Goal: Task Accomplishment & Management: Manage account settings

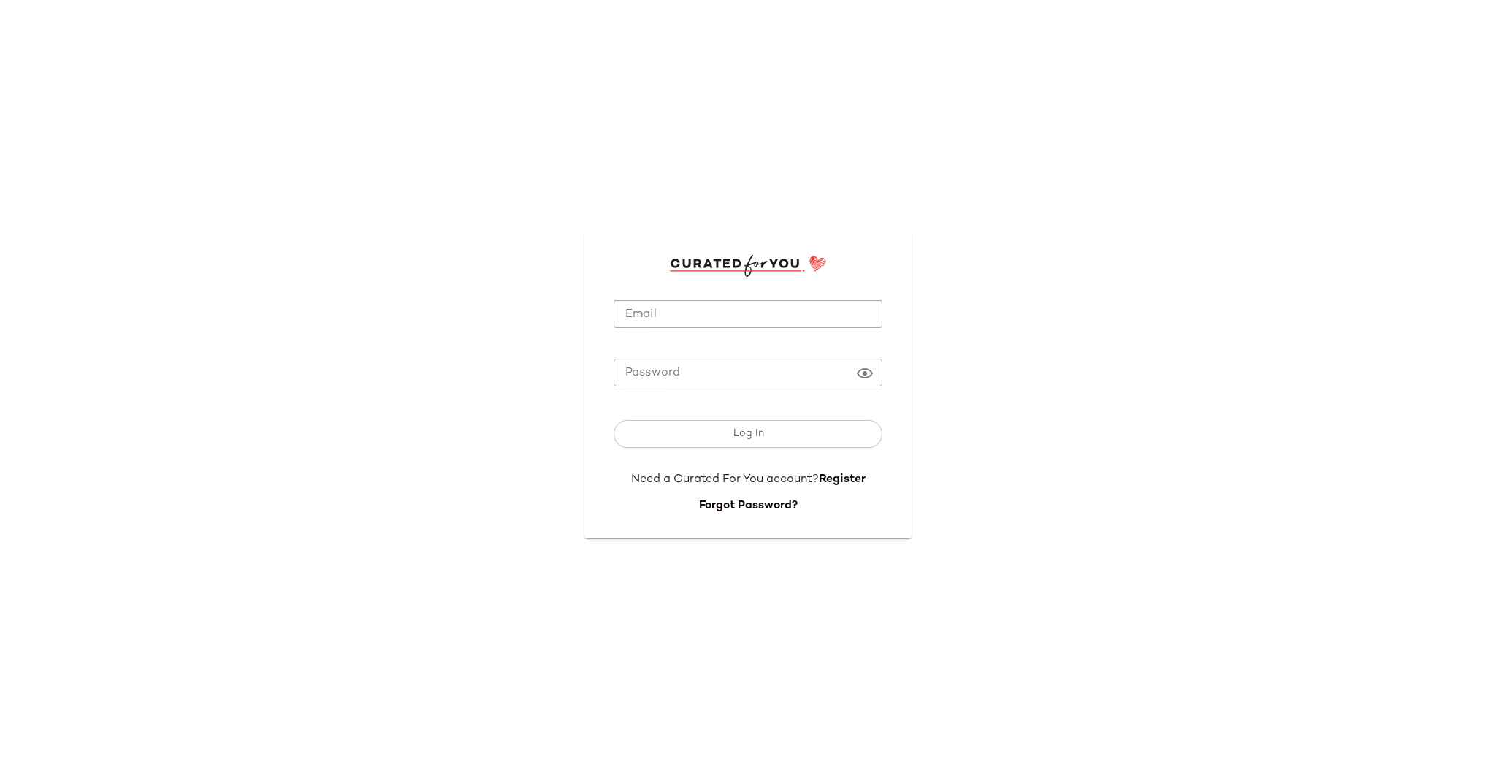
type input "**********"
click at [729, 320] on input "**********" at bounding box center [748, 314] width 269 height 28
click at [742, 422] on button "Log In" at bounding box center [748, 434] width 269 height 28
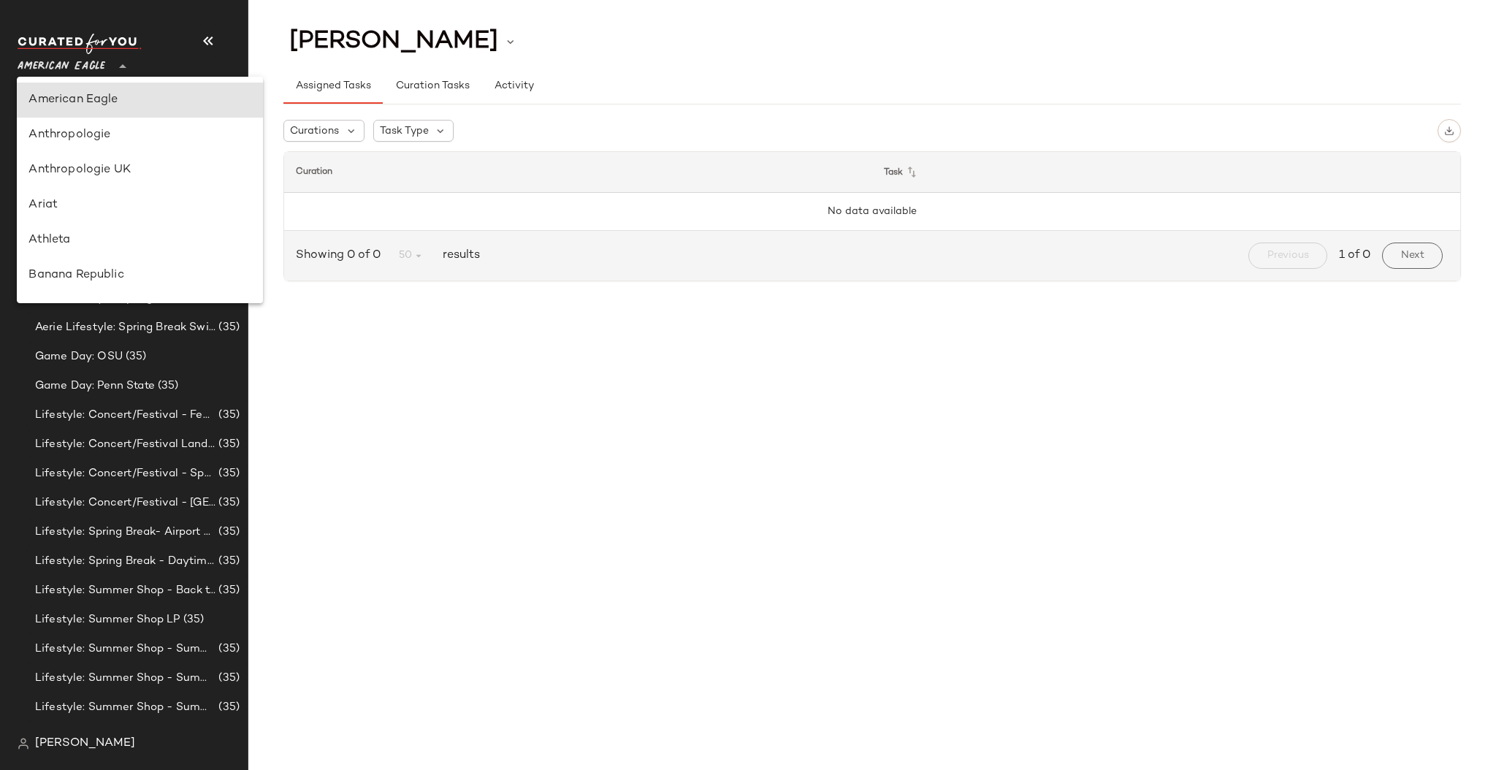
click at [91, 56] on span "American Eagle" at bounding box center [62, 63] width 88 height 26
type input "**"
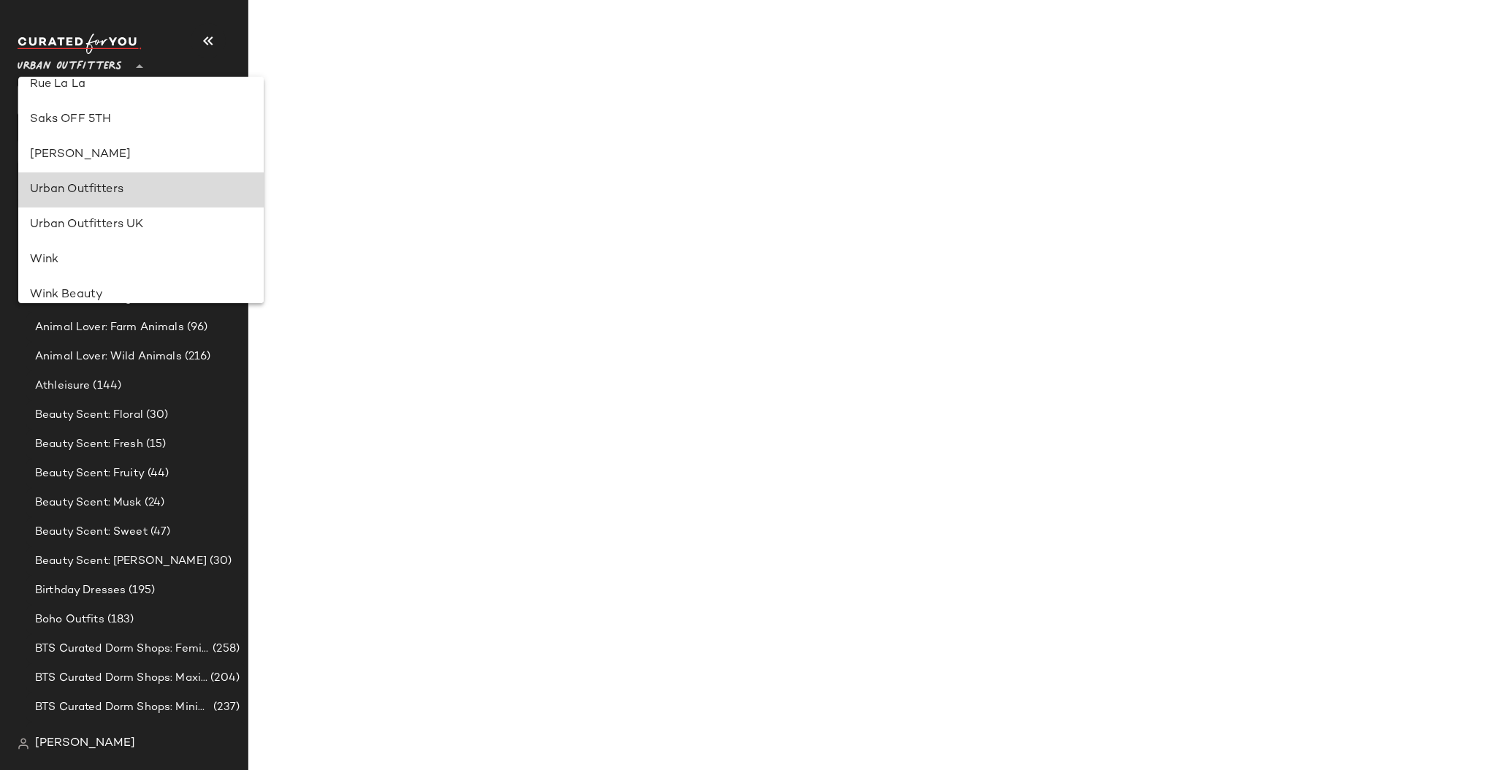
click at [131, 197] on div "Urban Outfitters" at bounding box center [141, 190] width 222 height 18
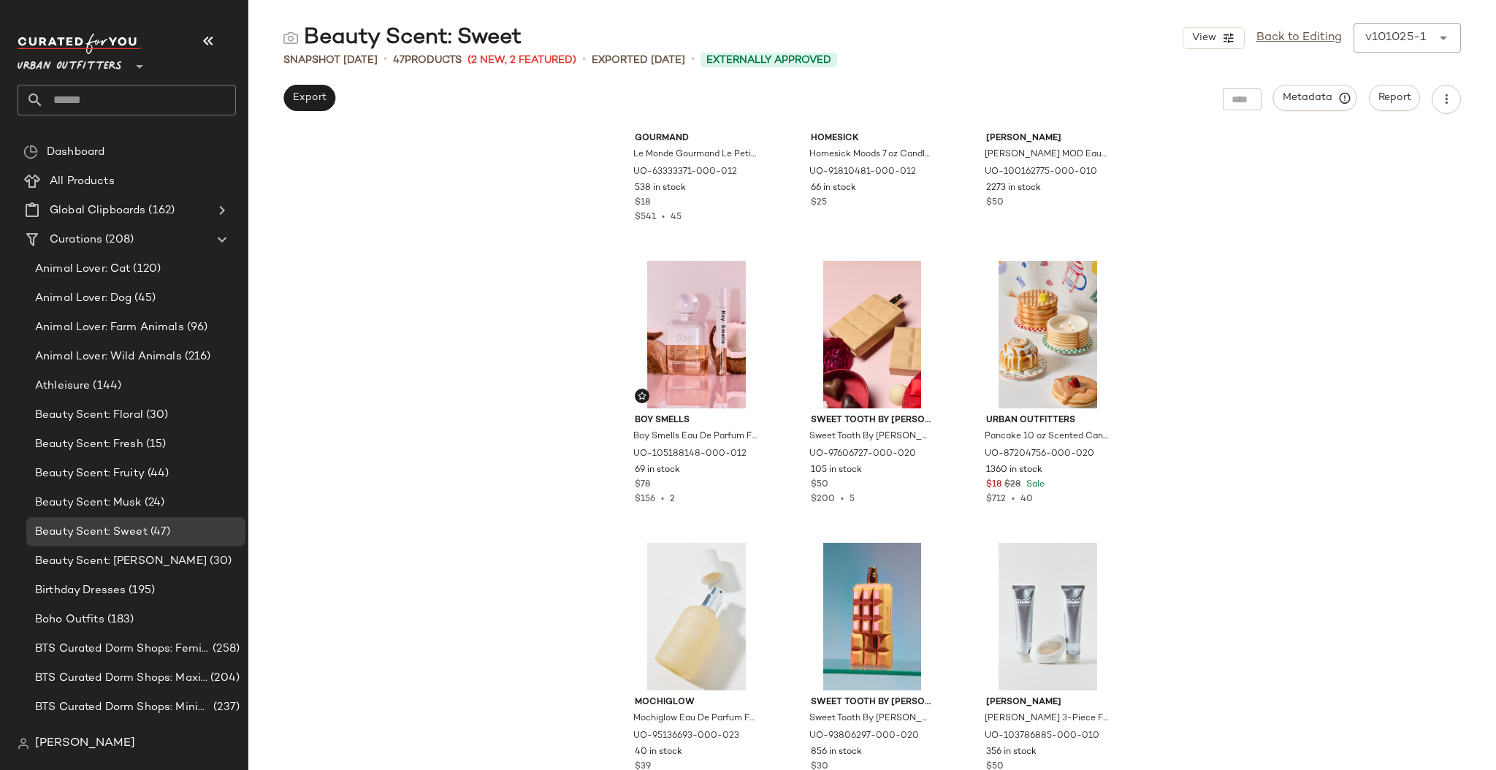
scroll to position [194, 0]
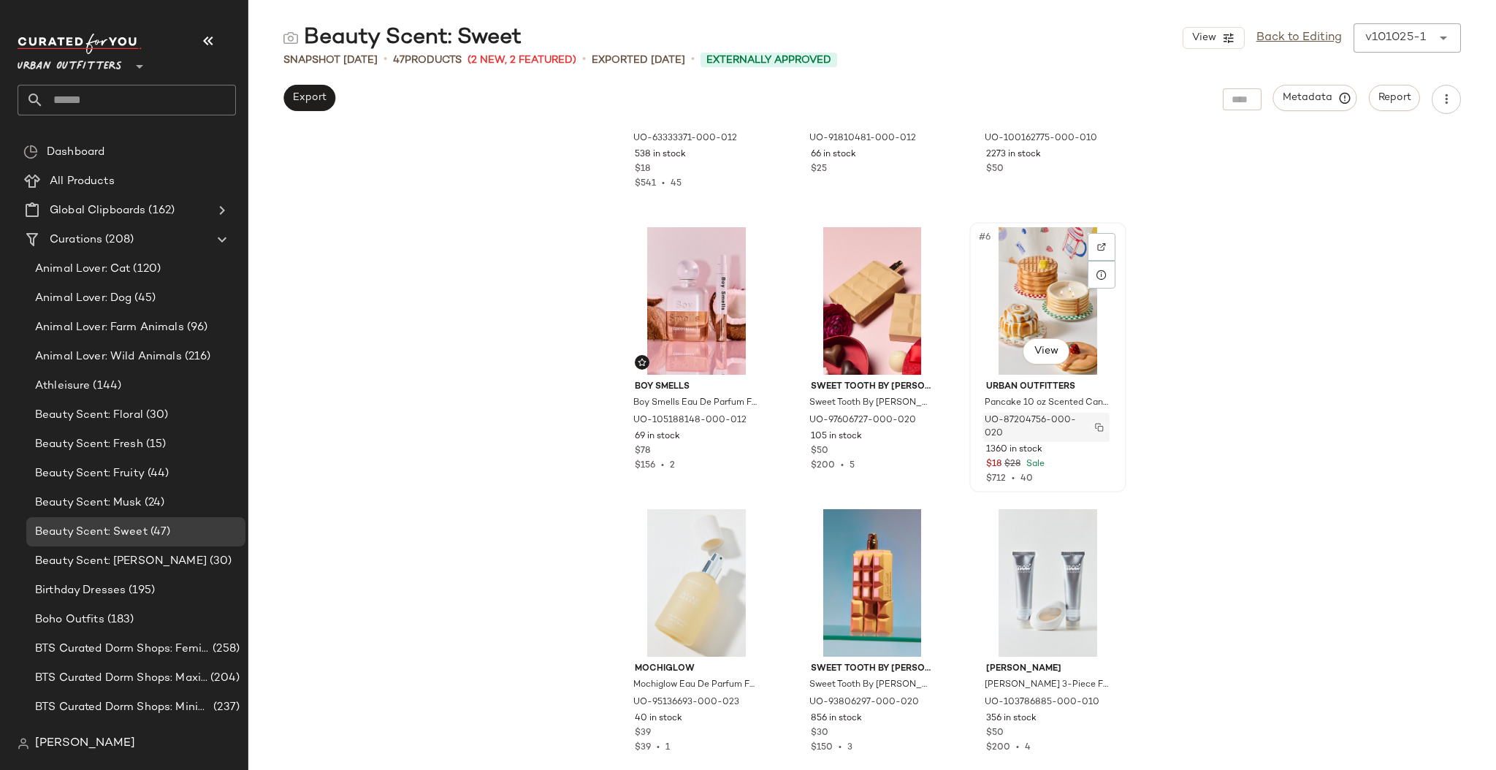
click at [1095, 426] on img "button" at bounding box center [1099, 427] width 9 height 9
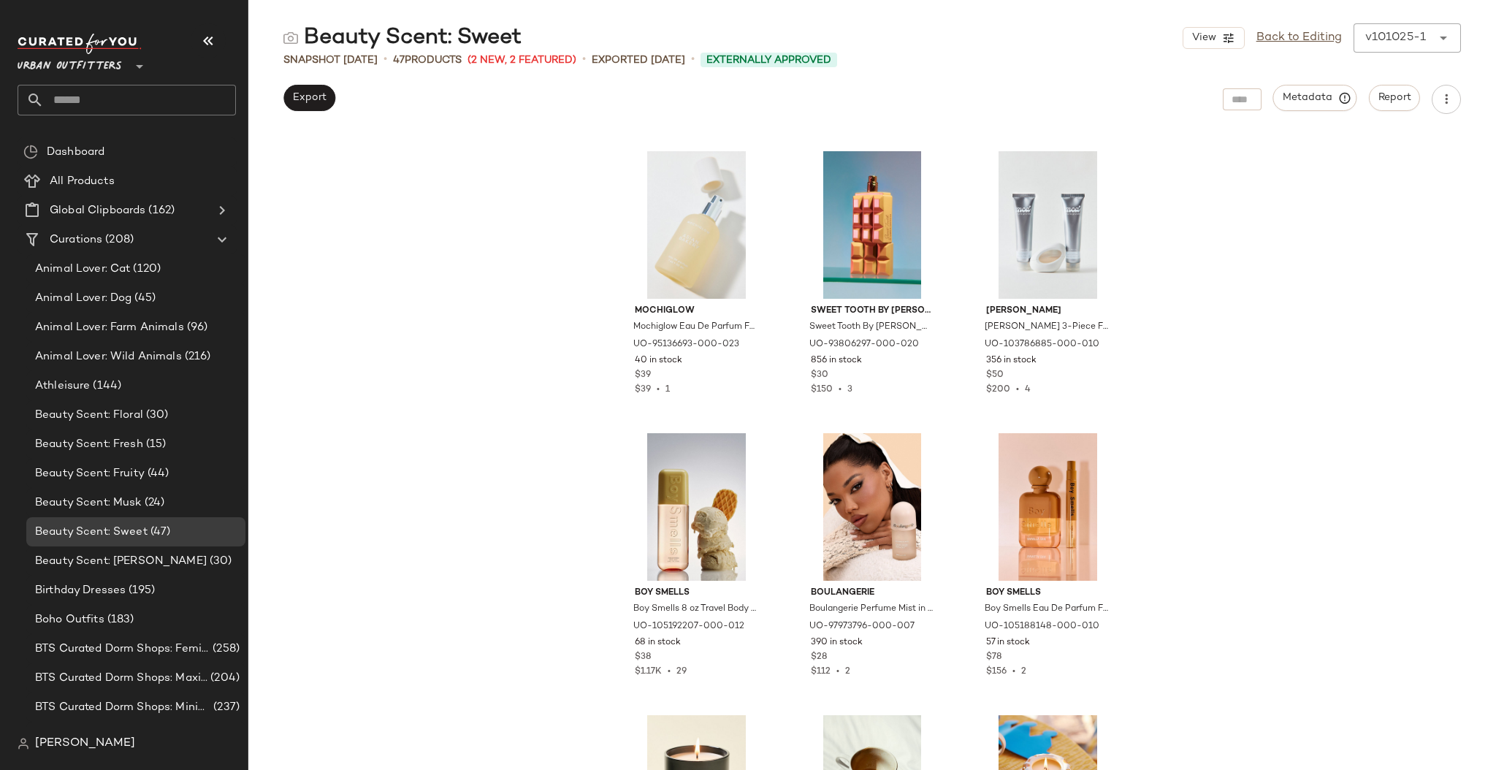
scroll to position [0, 0]
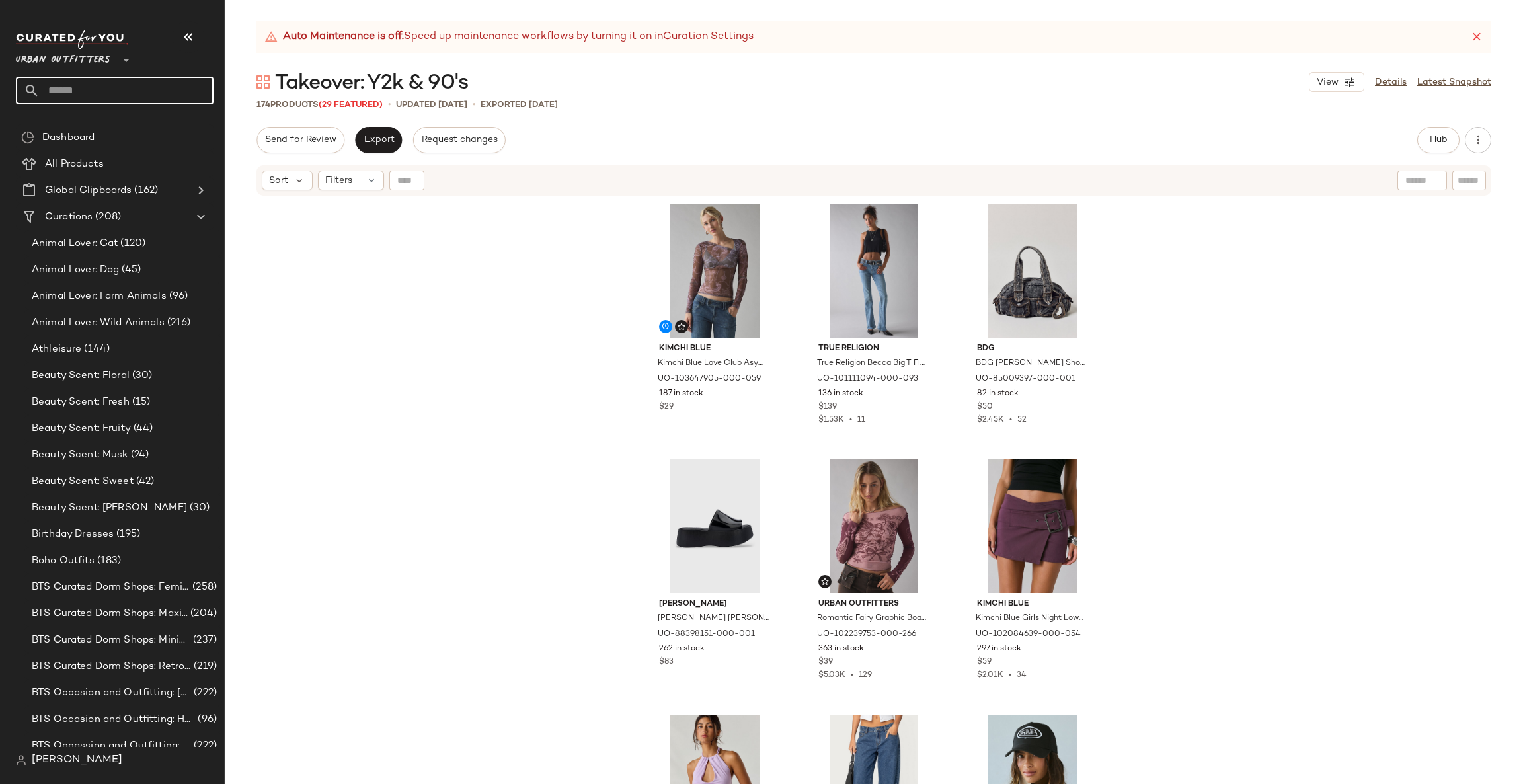
click at [128, 97] on input "text" at bounding box center [127, 90] width 174 height 28
type input "*****"
click at [145, 124] on div "Beauty Scent: Sweet" at bounding box center [114, 128] width 176 height 14
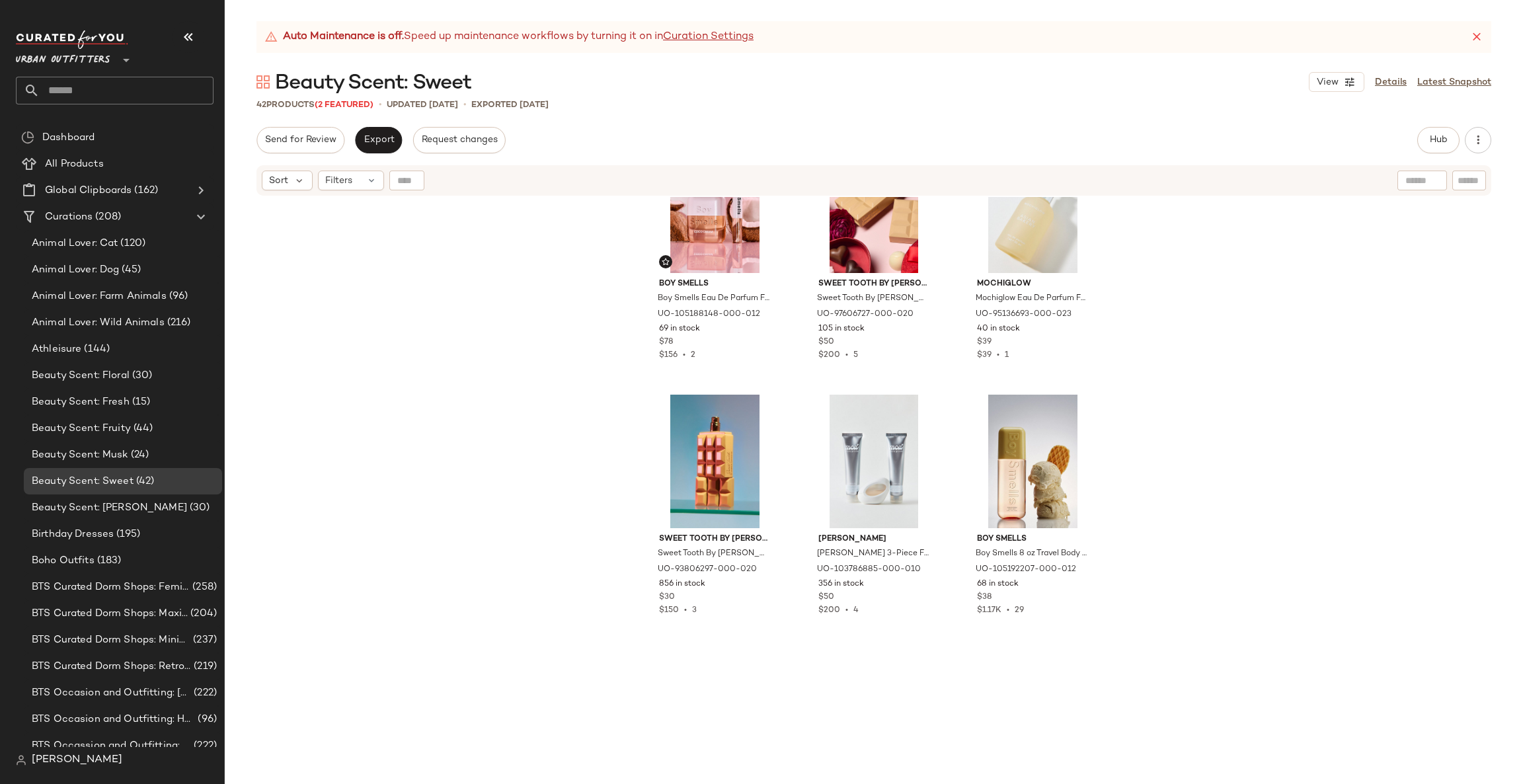
scroll to position [406, 0]
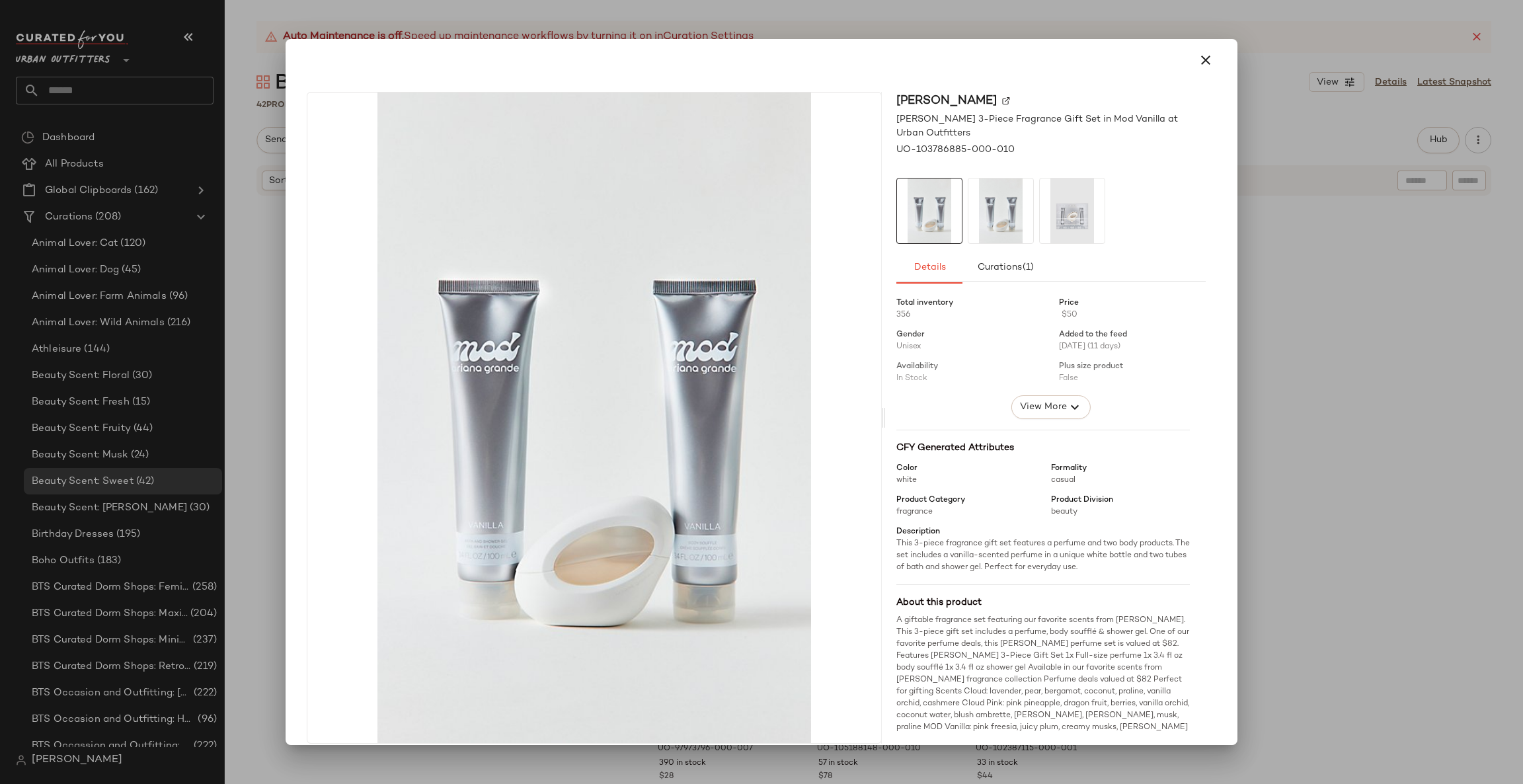
click at [1370, 407] on div at bounding box center [762, 392] width 1523 height 784
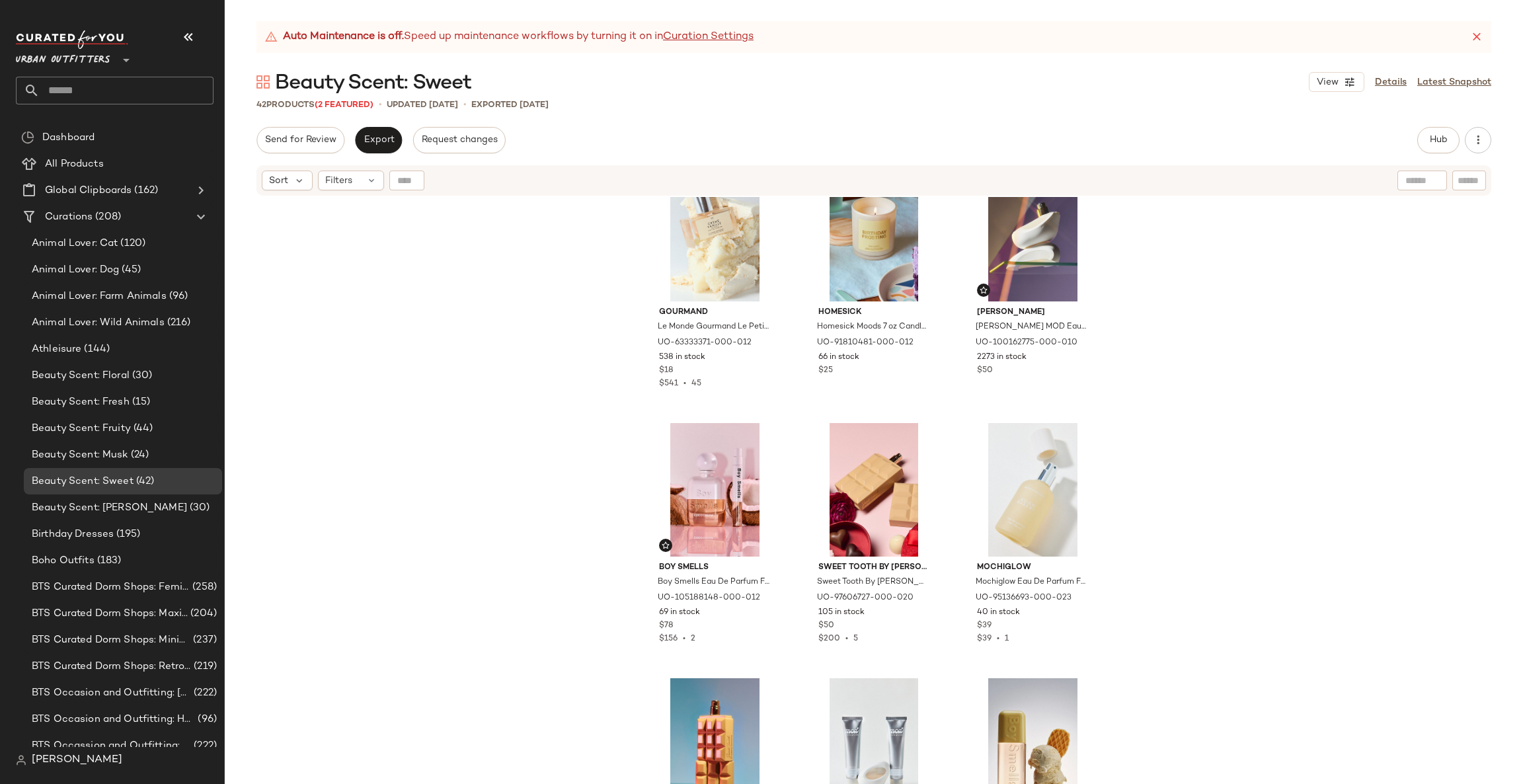
scroll to position [0, 0]
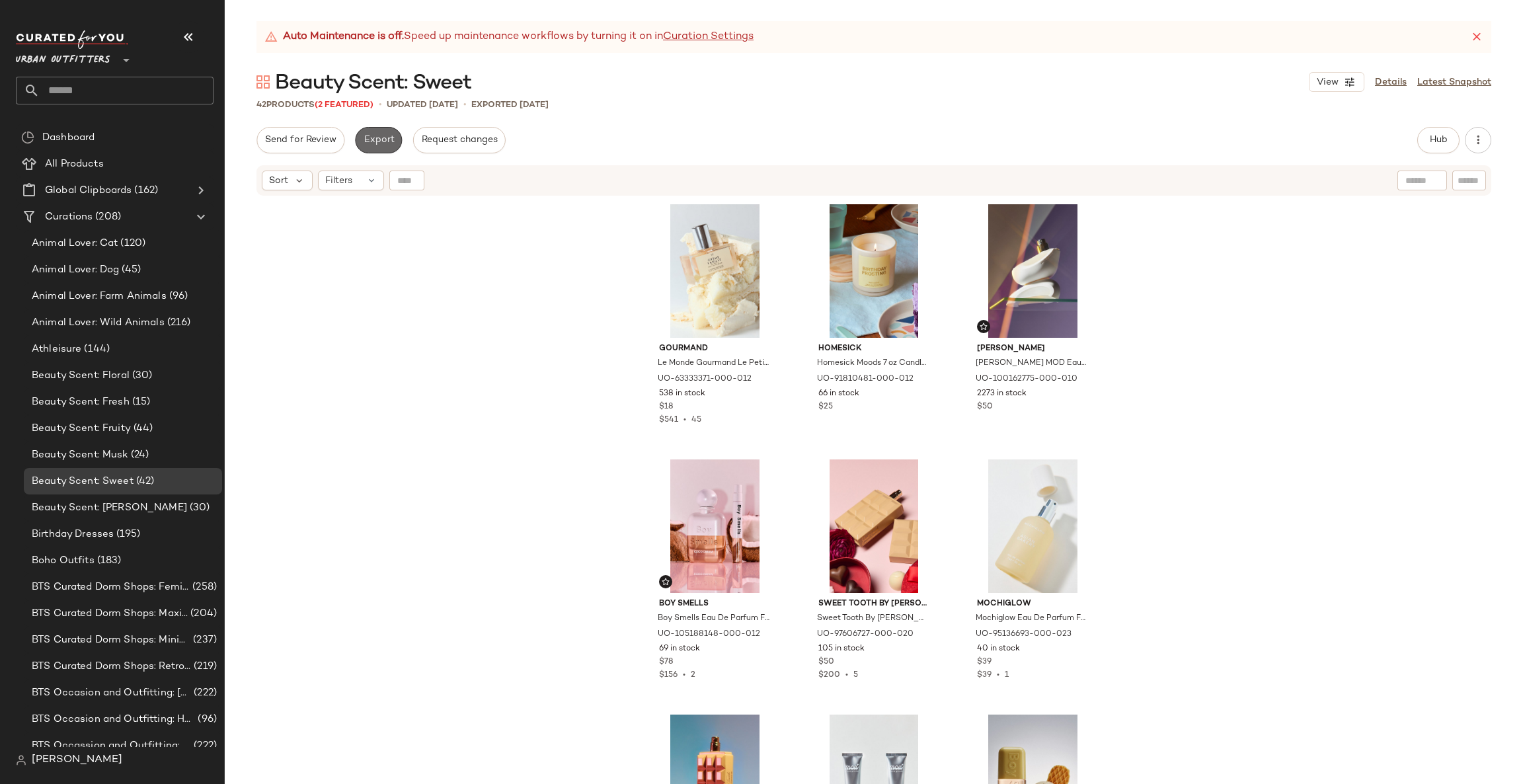
click at [364, 142] on span "Export" at bounding box center [378, 140] width 31 height 11
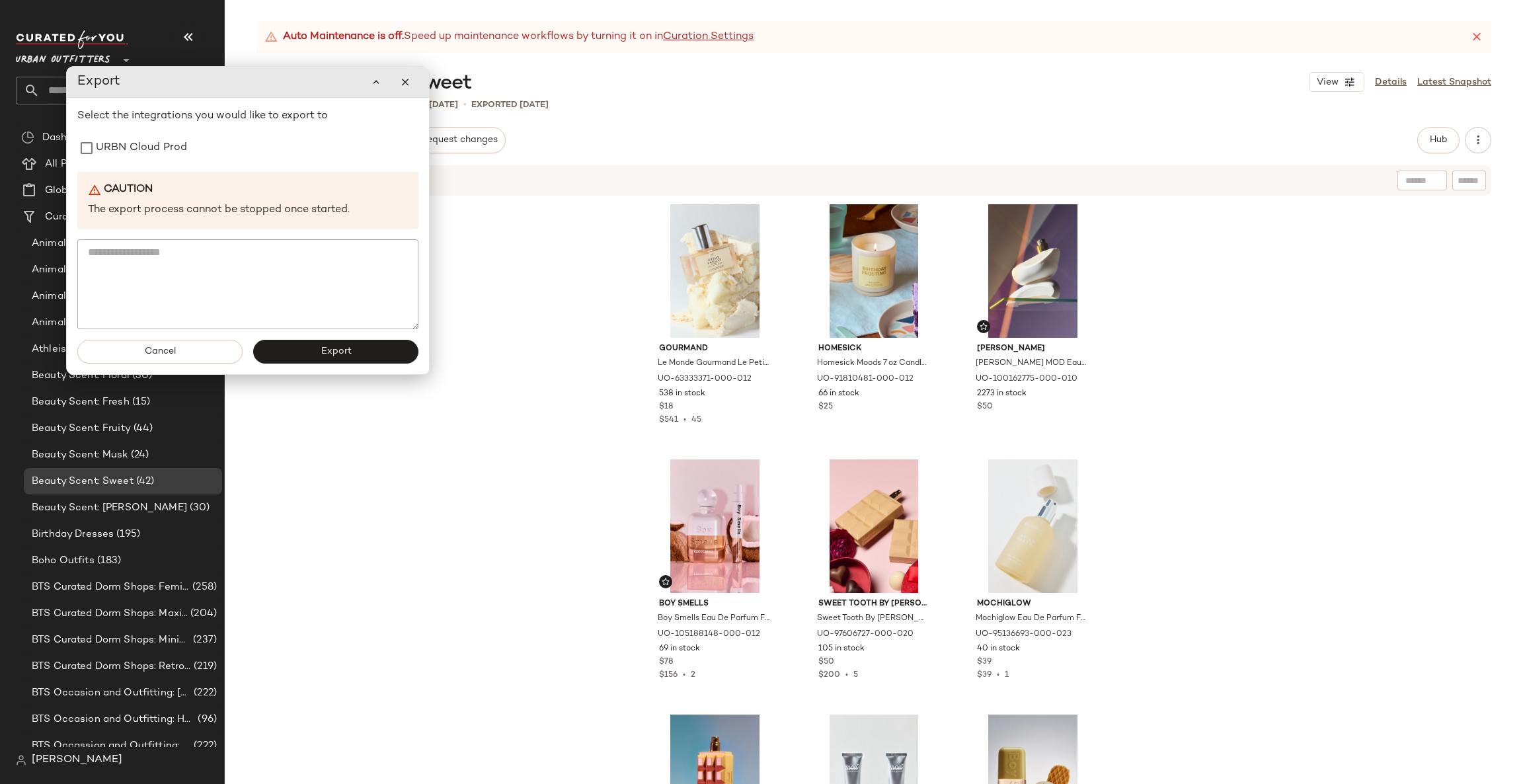
click at [252, 165] on div "Select the integrations you would like to export to URBN Cloud Prod Caution The…" at bounding box center [247, 219] width 341 height 221
click at [242, 158] on div "URBN Cloud Prod" at bounding box center [247, 147] width 341 height 26
click at [172, 163] on div "Select the integrations you would like to export to URBN Cloud Prod Caution The…" at bounding box center [247, 219] width 341 height 221
click at [176, 152] on label "URBN Cloud Prod" at bounding box center [141, 147] width 91 height 26
click at [330, 335] on div "Cancel Export" at bounding box center [248, 352] width 362 height 45
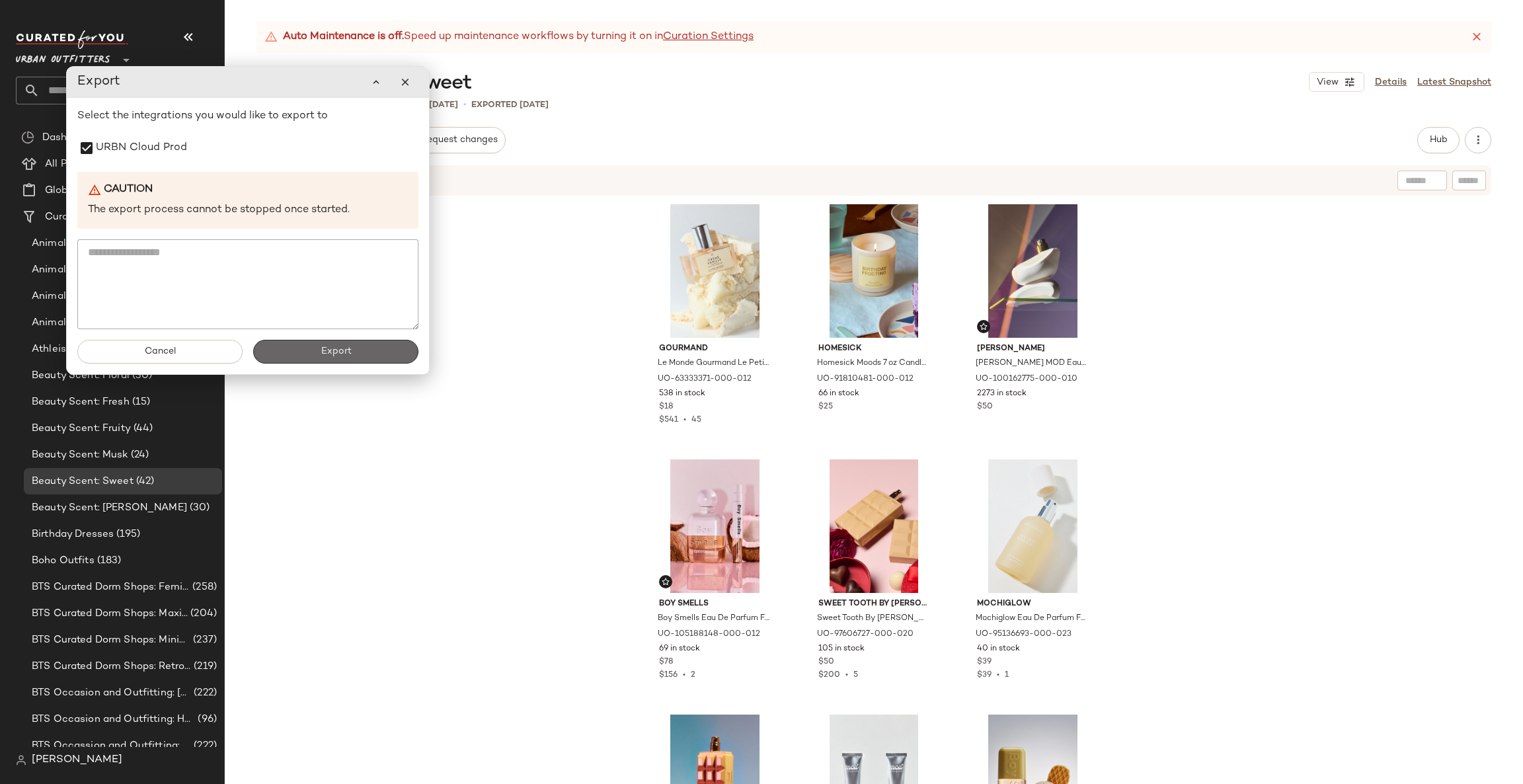
click at [327, 351] on span "Export" at bounding box center [336, 352] width 31 height 11
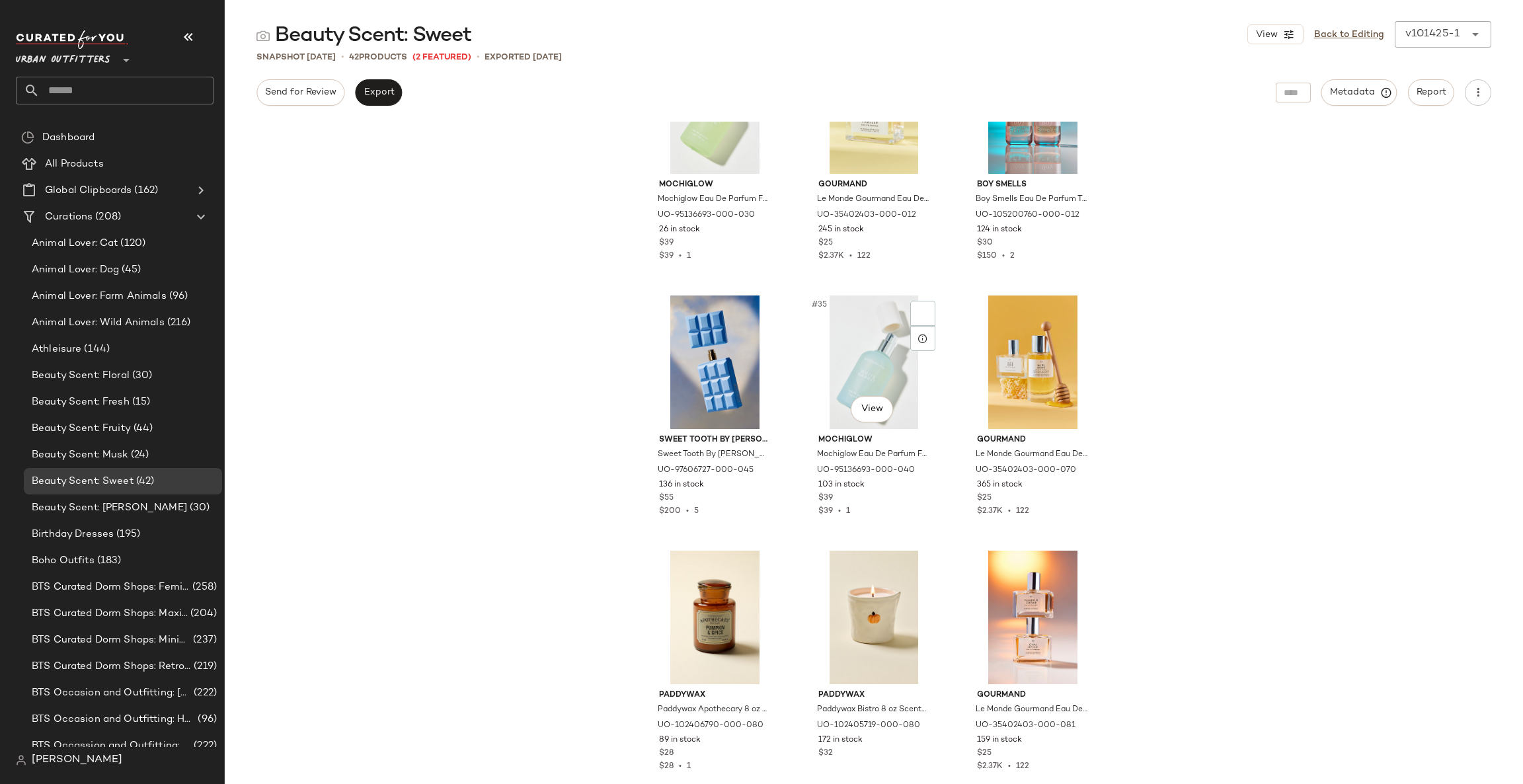
scroll to position [2786, 0]
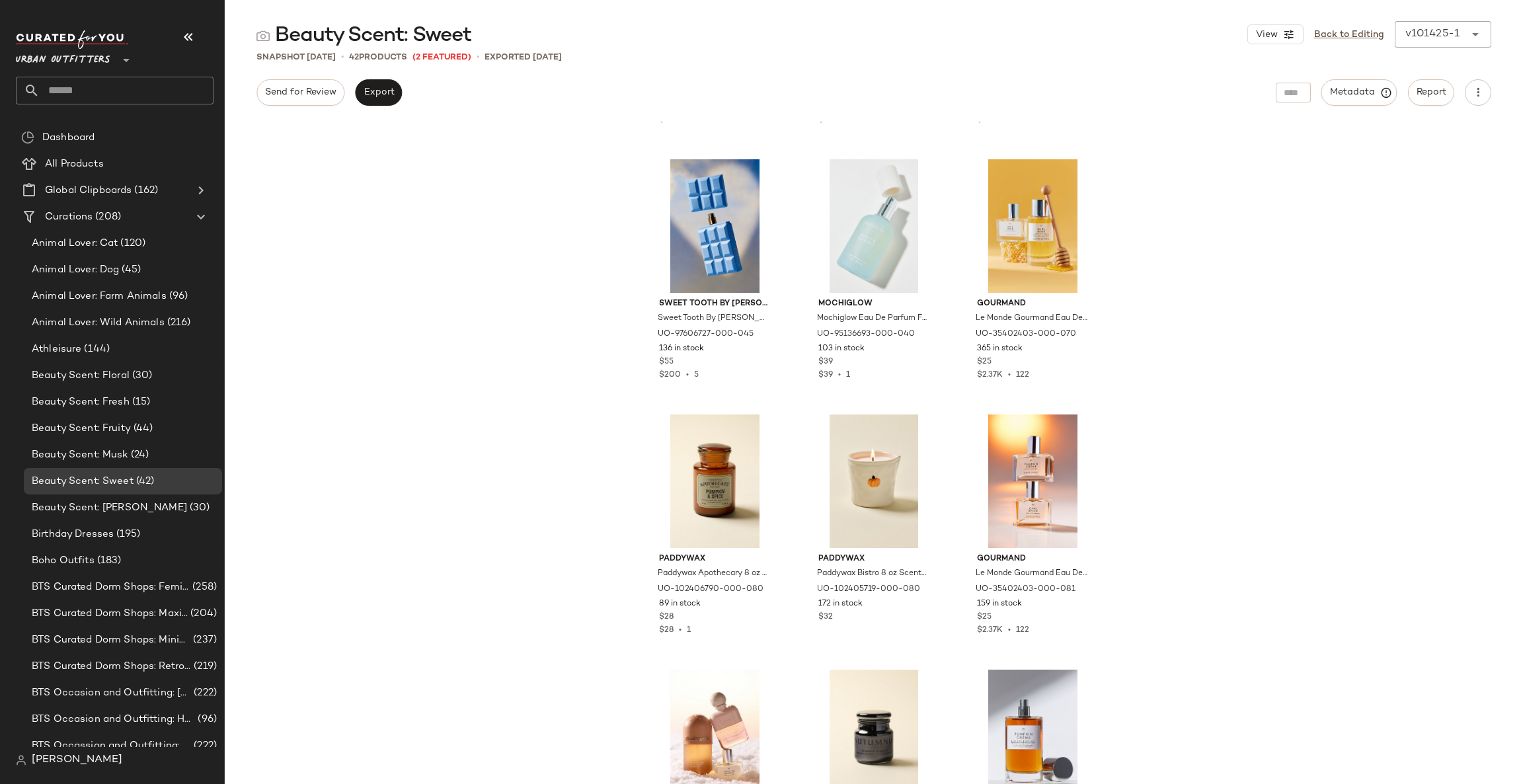
click at [113, 61] on div "Urban Outfitters **" at bounding box center [66, 52] width 99 height 33
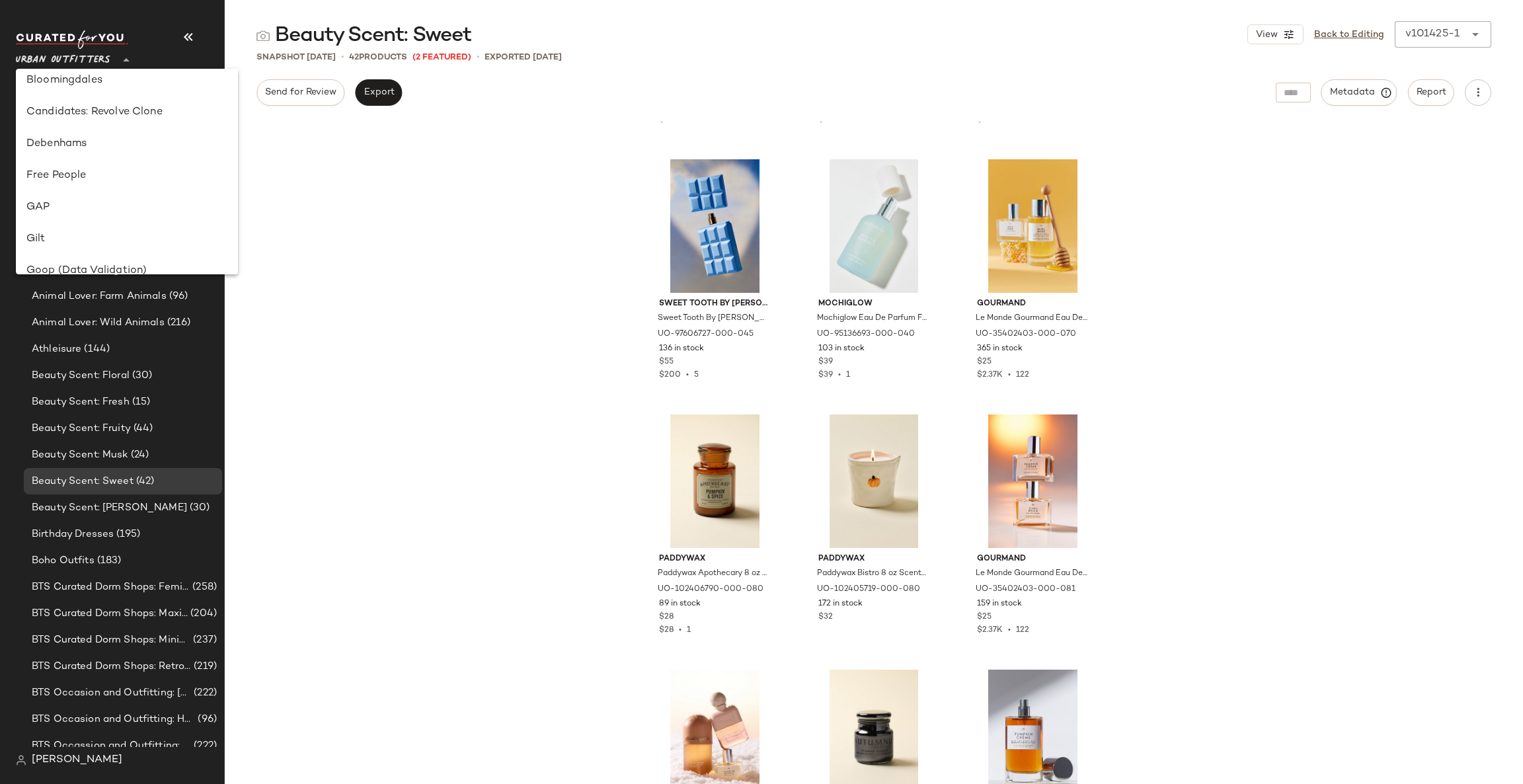
scroll to position [0, 0]
click at [117, 115] on div "Anthropologie" at bounding box center [127, 122] width 201 height 16
type input "**"
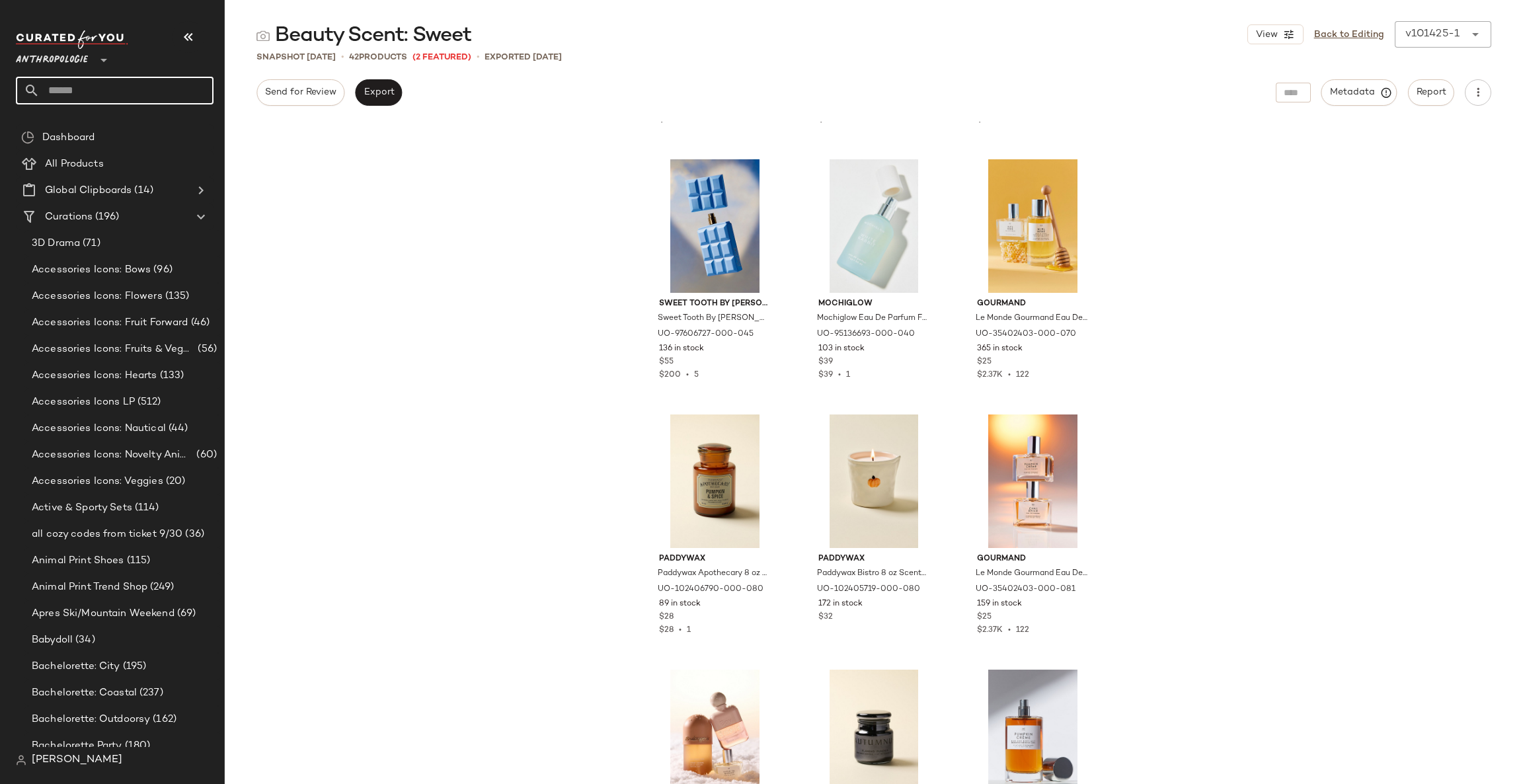
click at [128, 90] on input "text" at bounding box center [127, 90] width 174 height 28
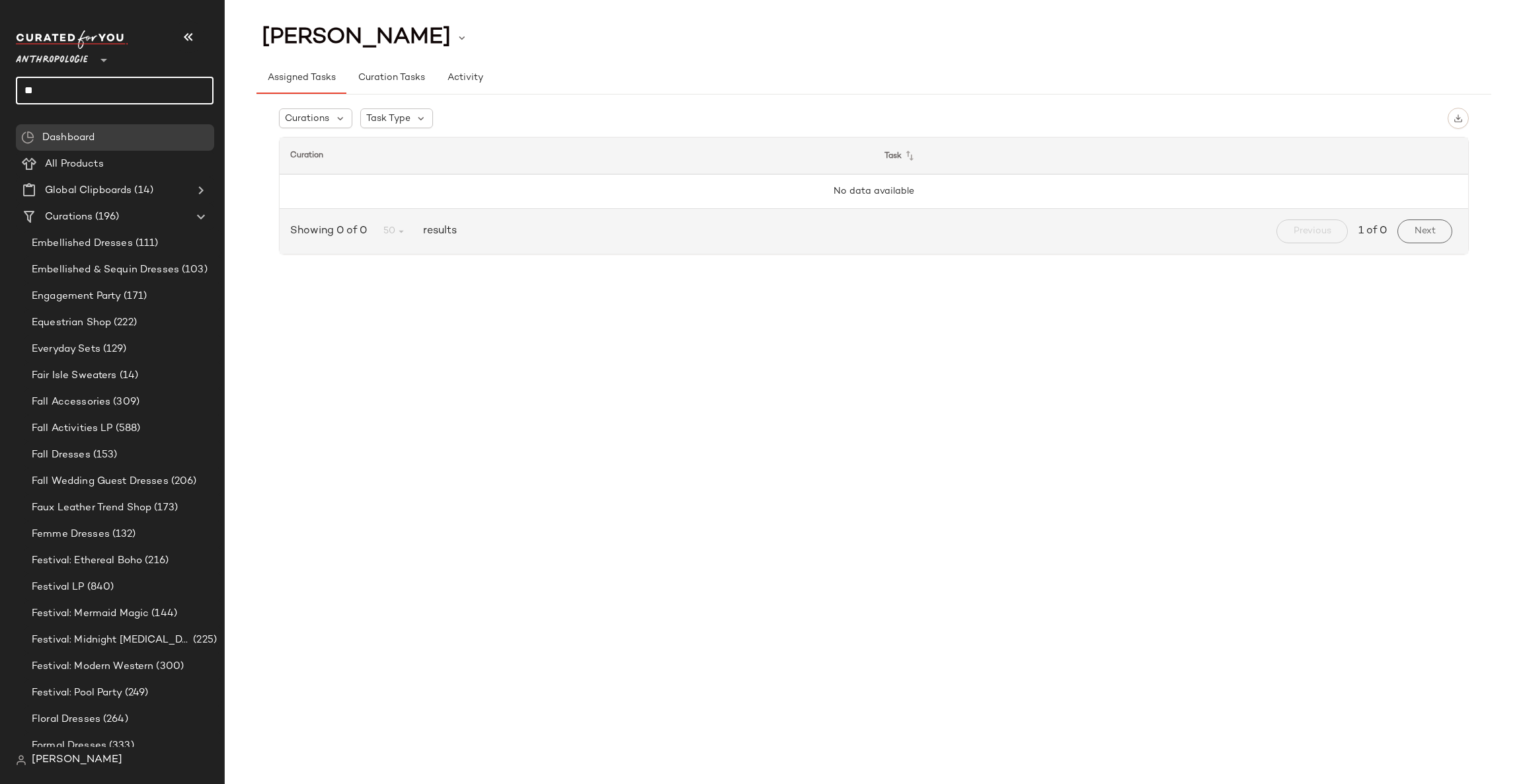
type input "*"
type input "***"
click at [144, 122] on div "Fai r Isle Sweaters" at bounding box center [114, 128] width 176 height 14
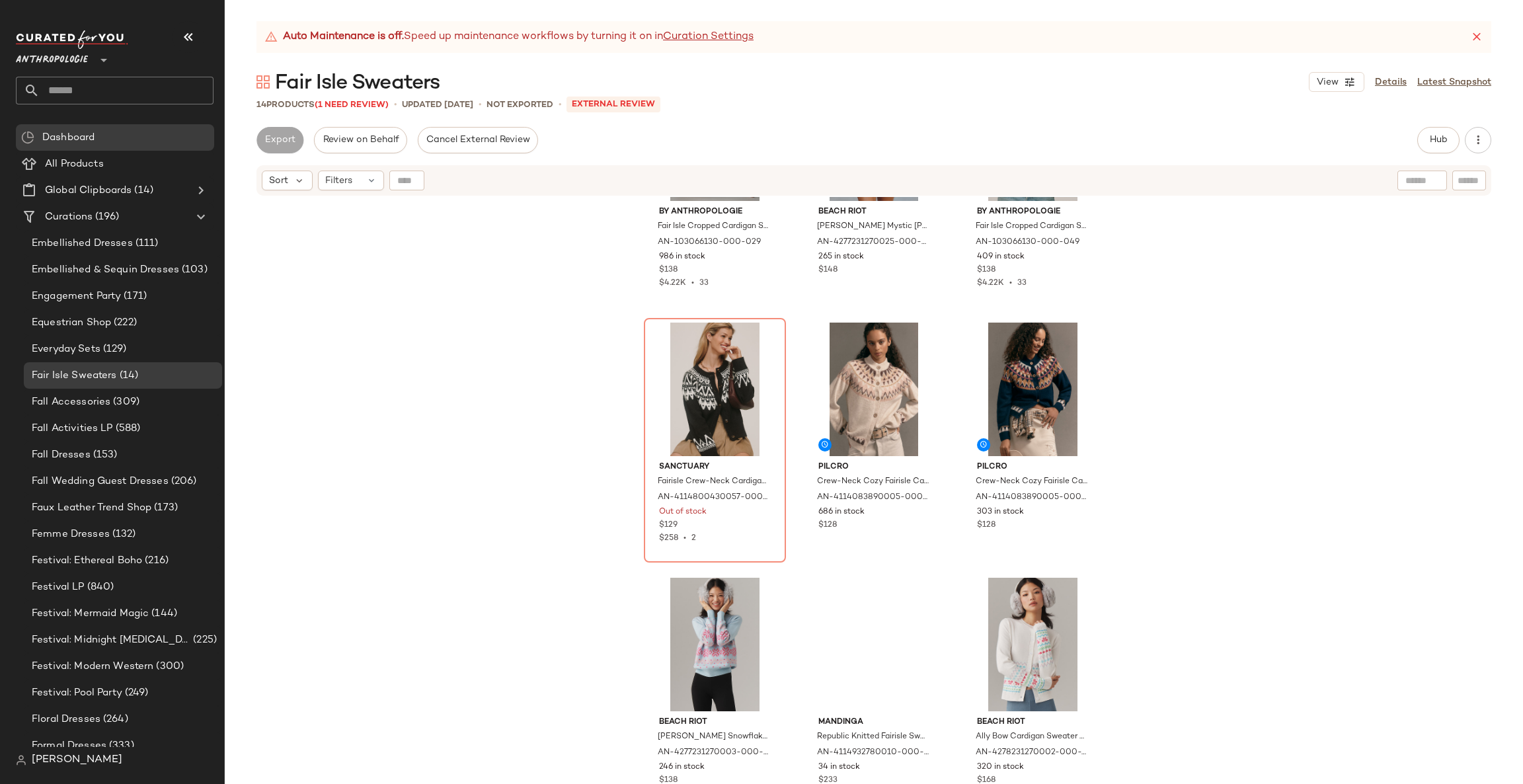
scroll to position [605, 0]
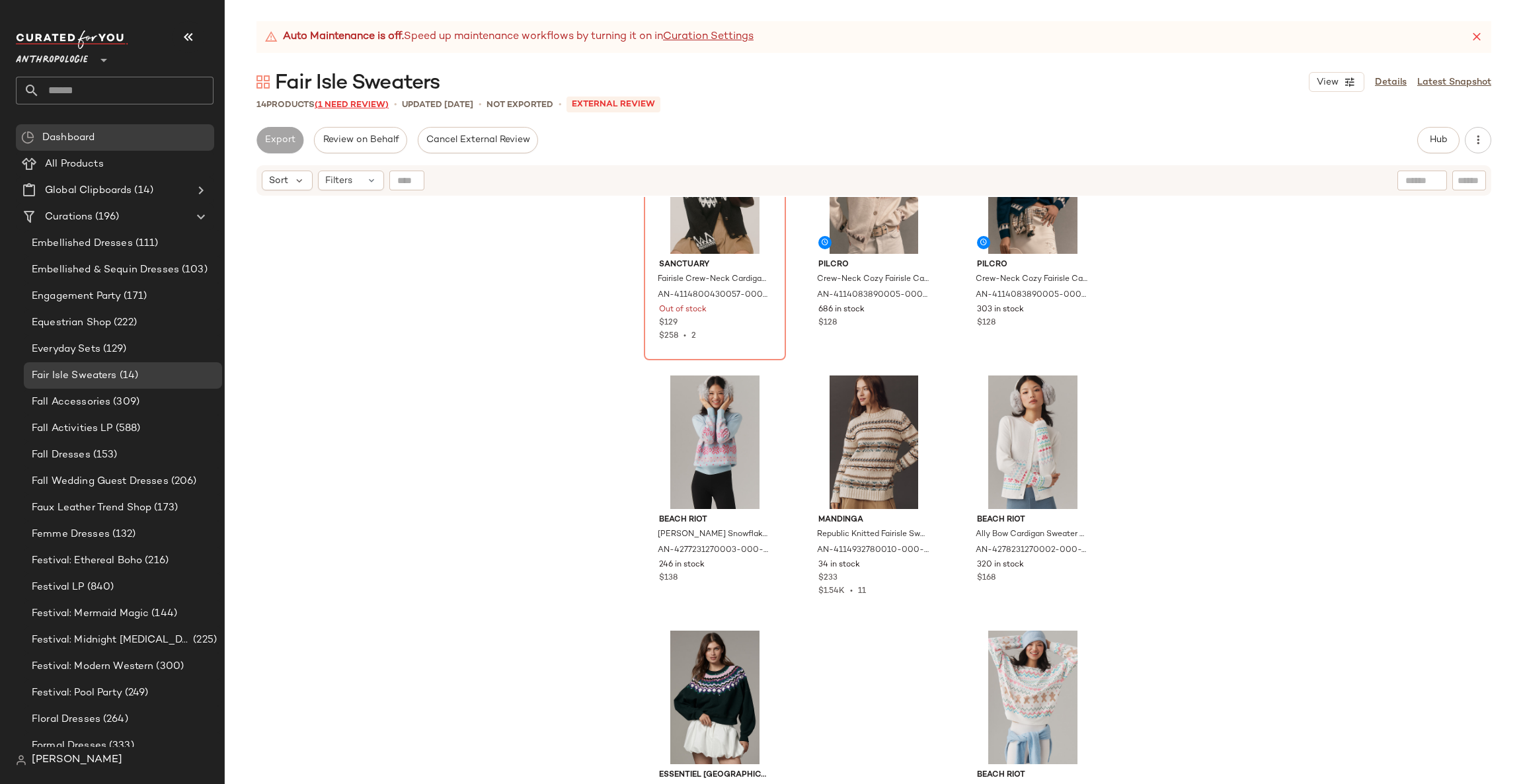
click at [338, 103] on span "(1 Need Review)" at bounding box center [352, 105] width 74 height 9
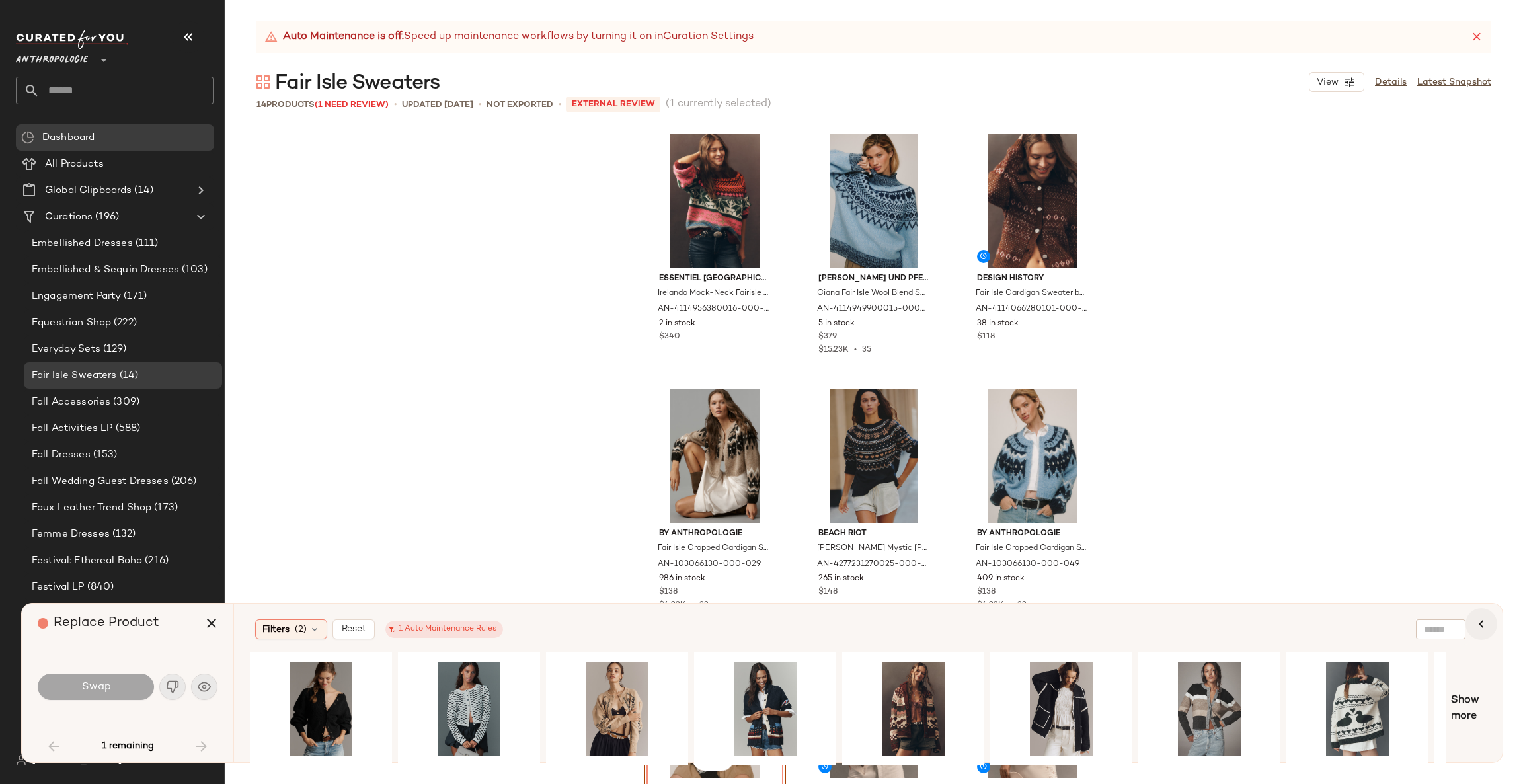
click at [1483, 619] on icon "button" at bounding box center [1481, 624] width 16 height 16
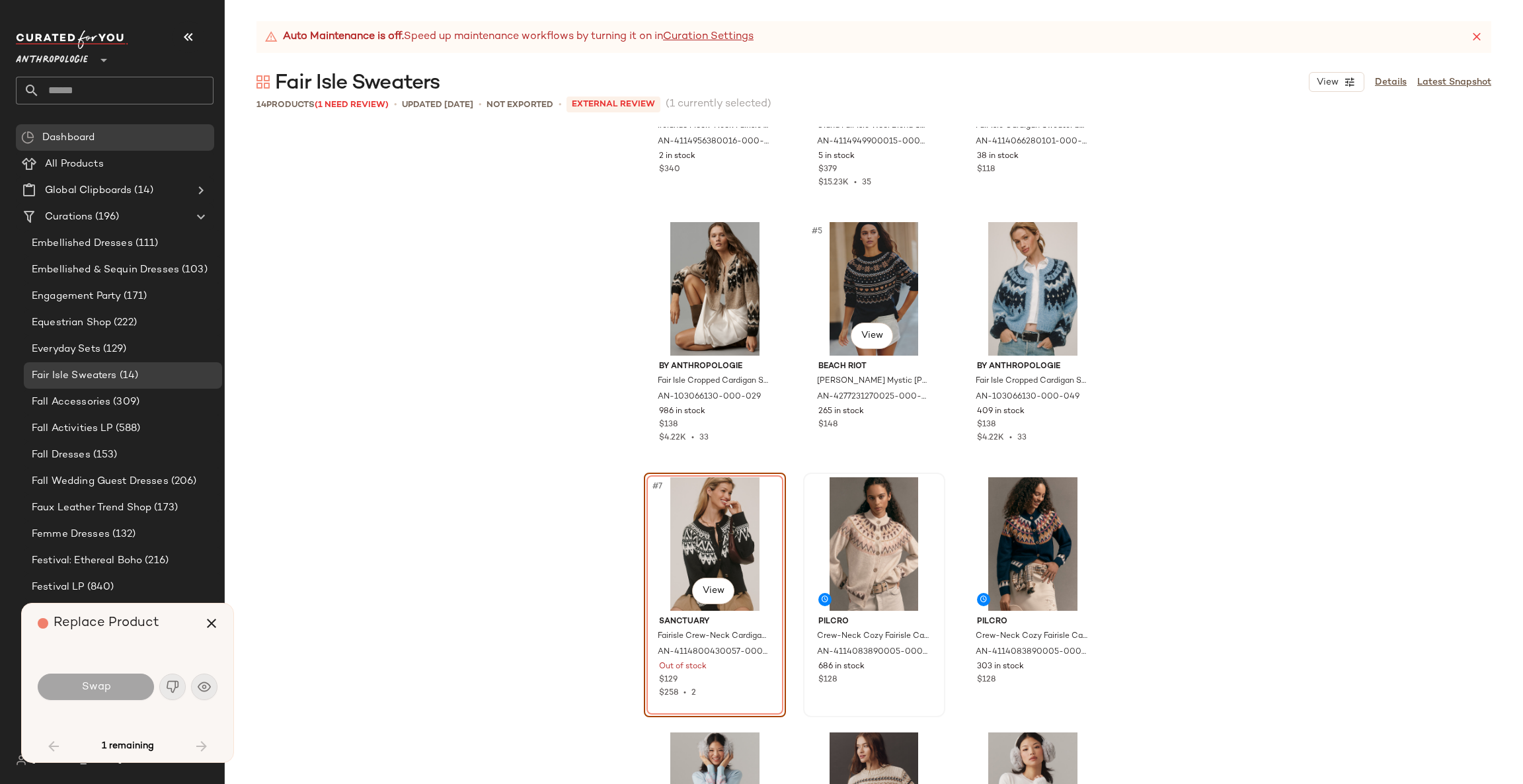
scroll to position [198, 0]
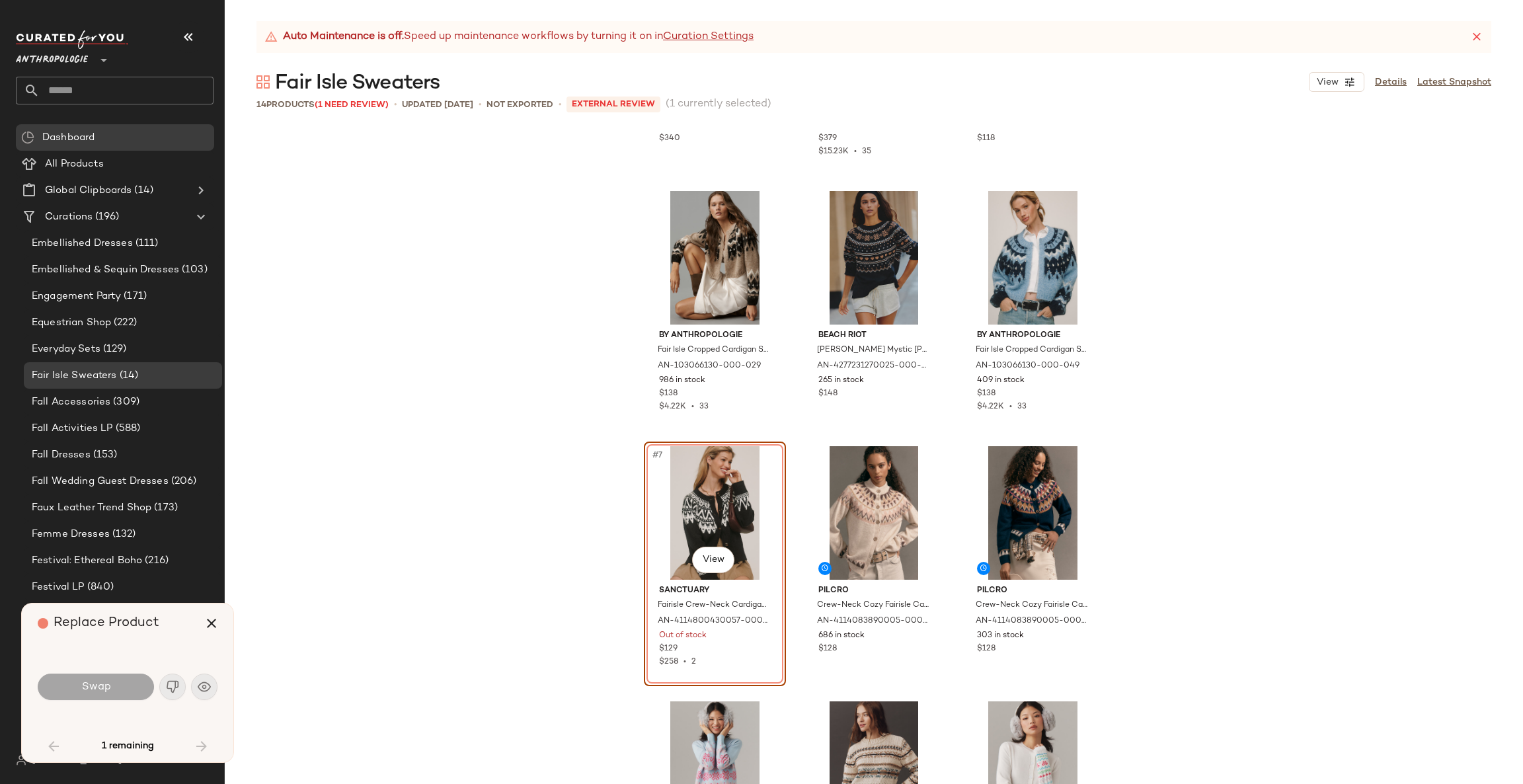
click at [706, 550] on body "Anthropologie ** Dashboard All Products Global Clipboards (14) Curations (196) …" at bounding box center [762, 392] width 1523 height 784
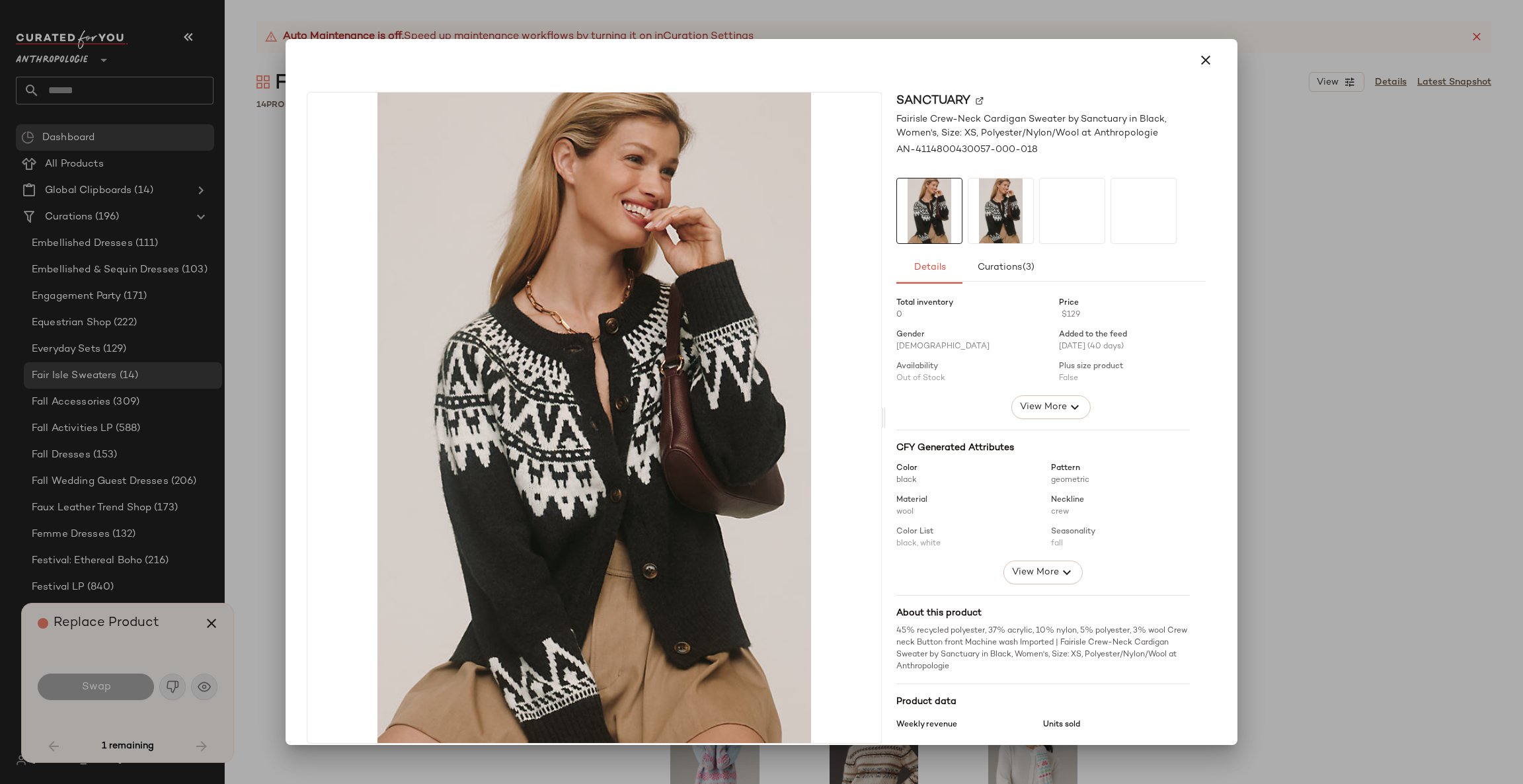
click at [1268, 283] on div at bounding box center [762, 392] width 1523 height 784
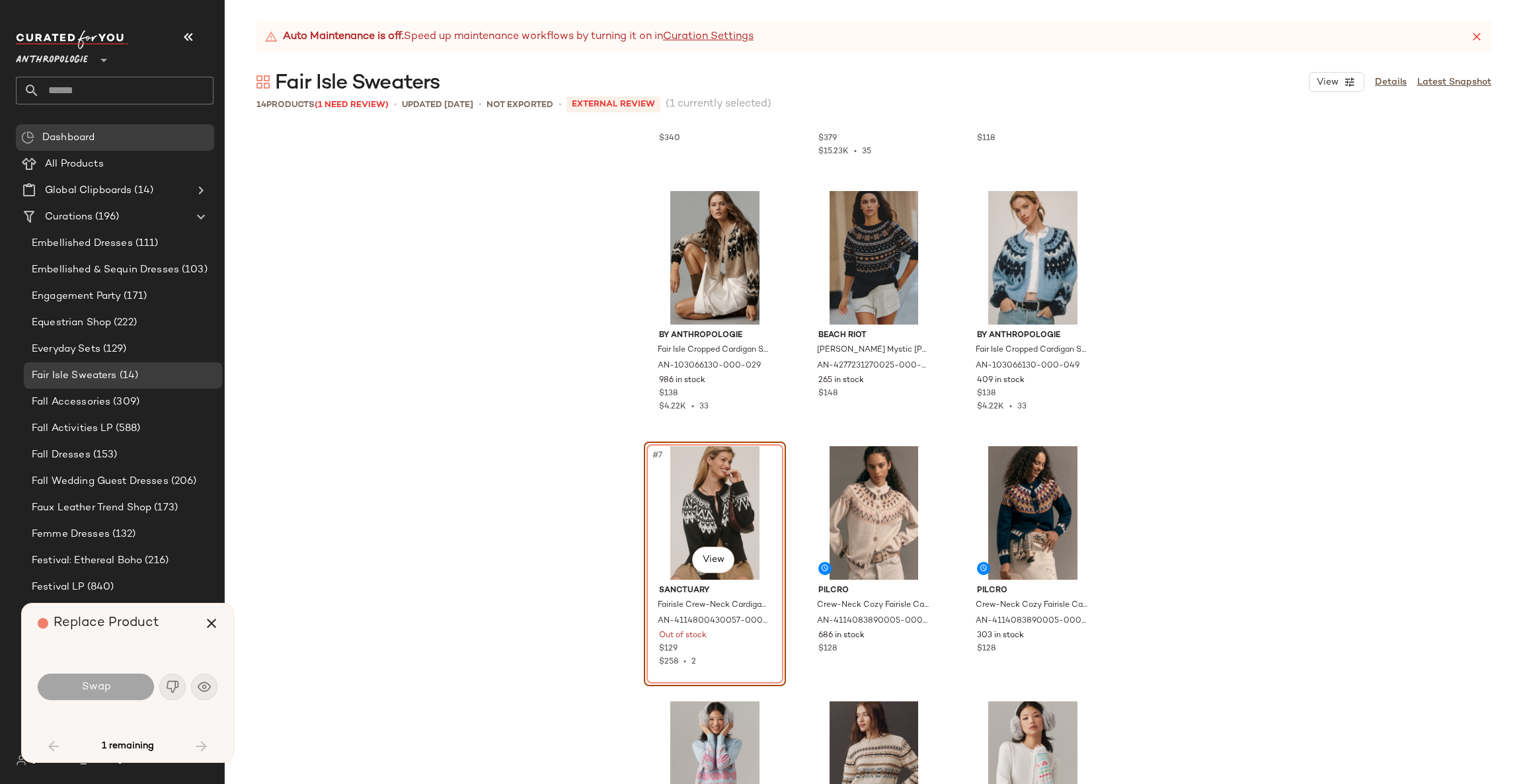
click at [692, 487] on div "#7 View" at bounding box center [714, 513] width 133 height 134
drag, startPoint x: 692, startPoint y: 487, endPoint x: 677, endPoint y: 470, distance: 22.7
click at [677, 470] on div "#7 View" at bounding box center [714, 513] width 133 height 134
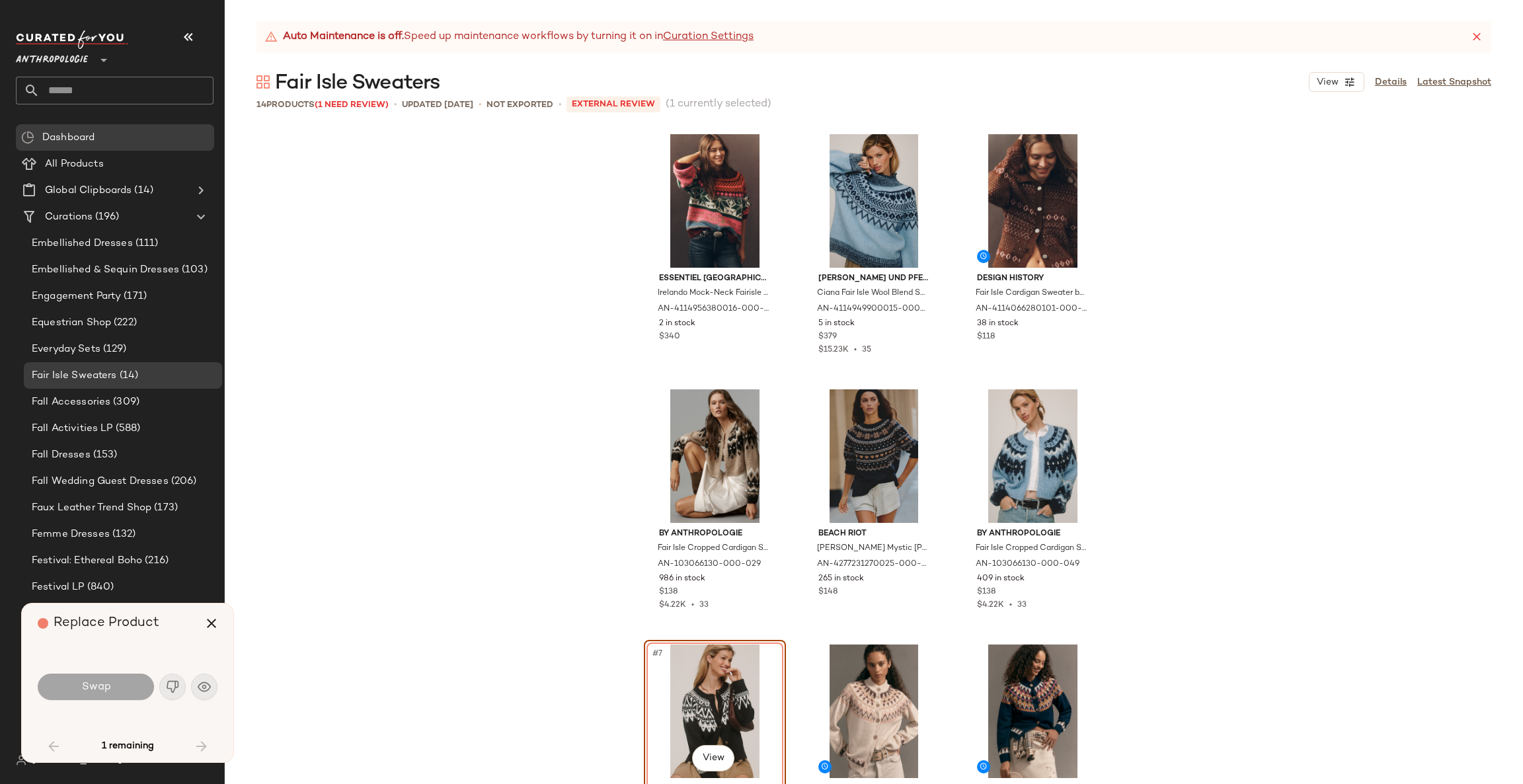
click at [121, 73] on div "Anthropologie **" at bounding box center [115, 68] width 197 height 74
click at [121, 83] on input "text" at bounding box center [127, 90] width 174 height 28
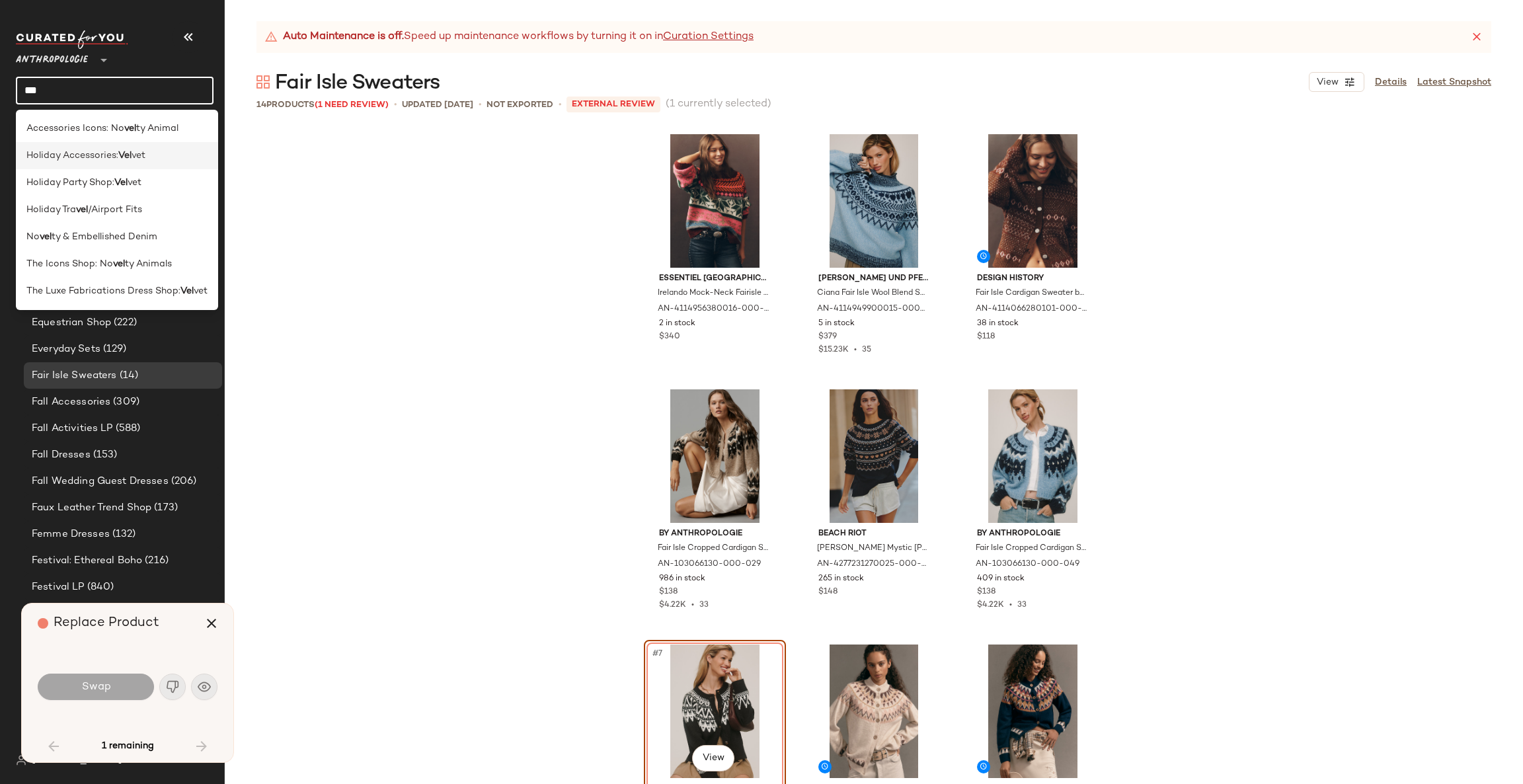
type input "***"
click at [178, 149] on div "Holiday Accessories: Vel vet" at bounding box center [117, 155] width 181 height 14
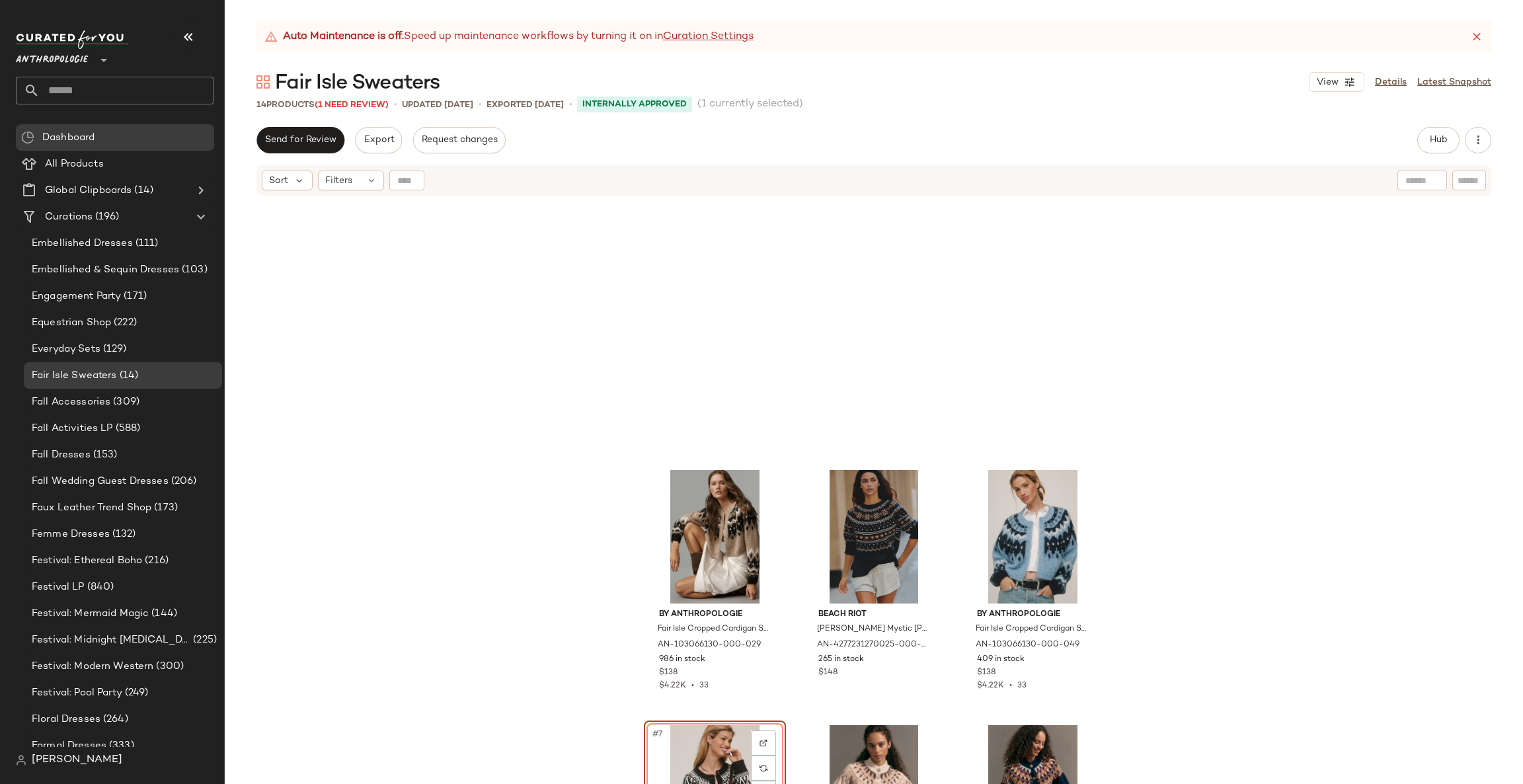
scroll to position [265, 0]
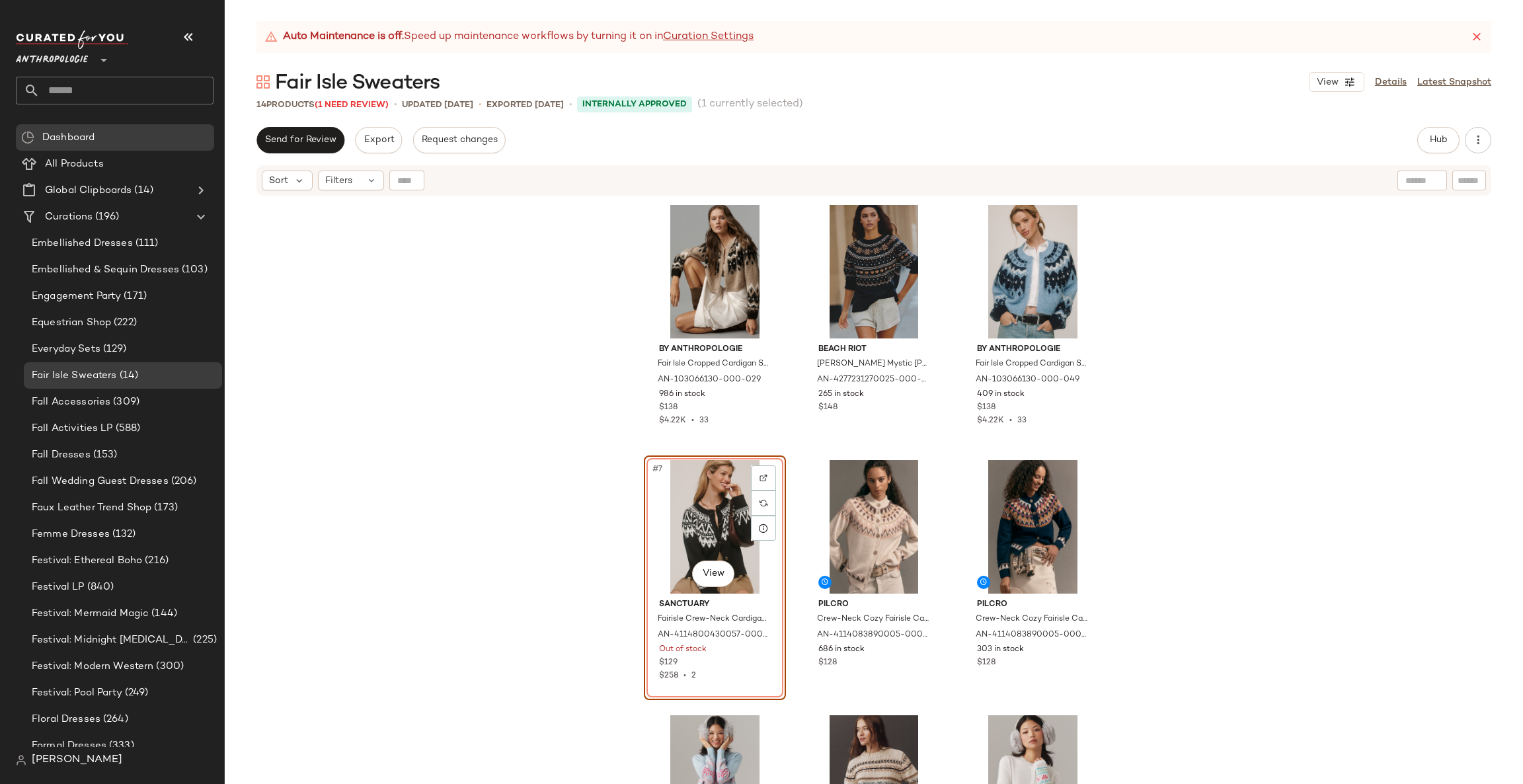
click at [127, 87] on input "text" at bounding box center [127, 90] width 174 height 28
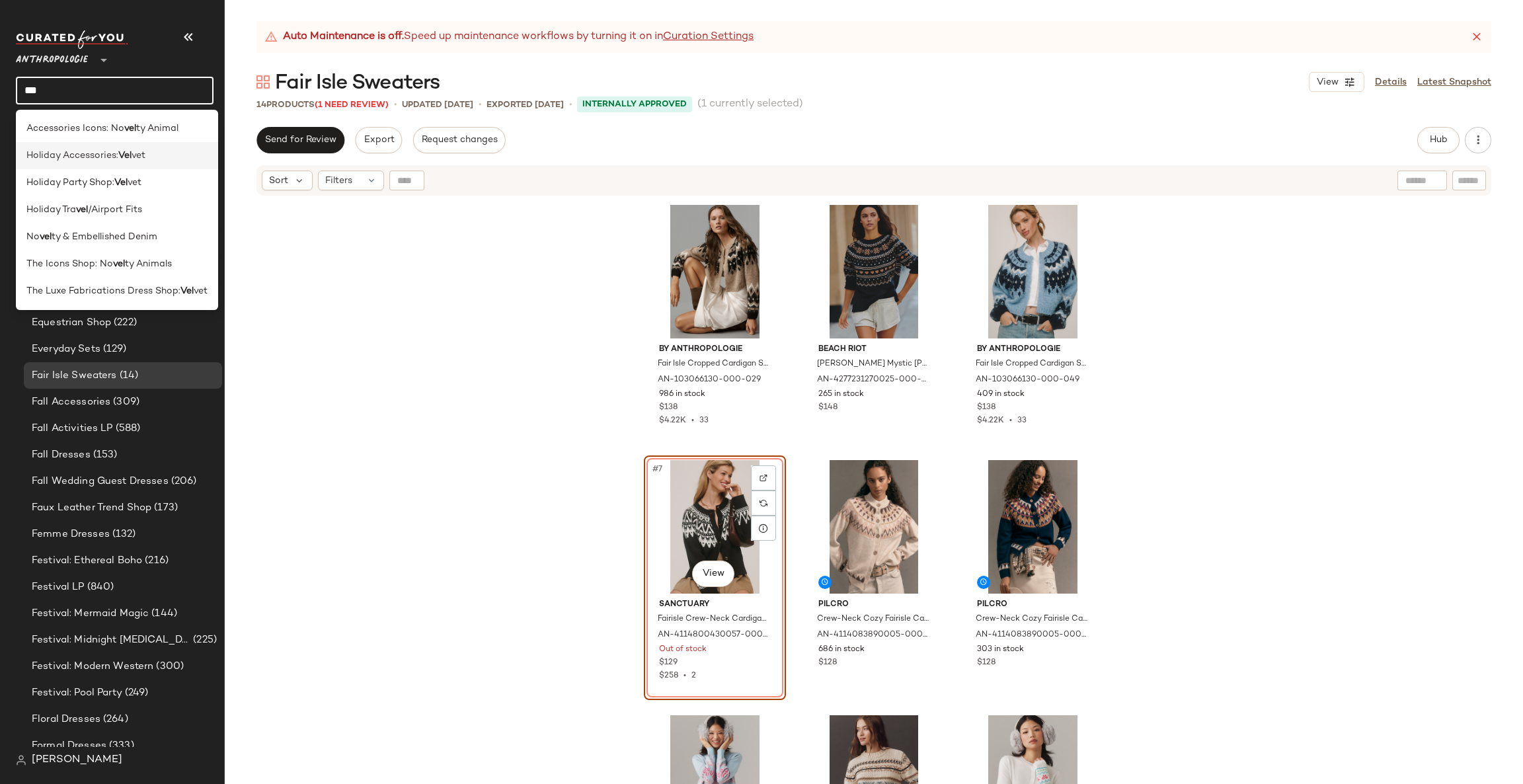
type input "***"
click at [199, 158] on div "Holiday Accessories: Vel vet" at bounding box center [117, 155] width 181 height 14
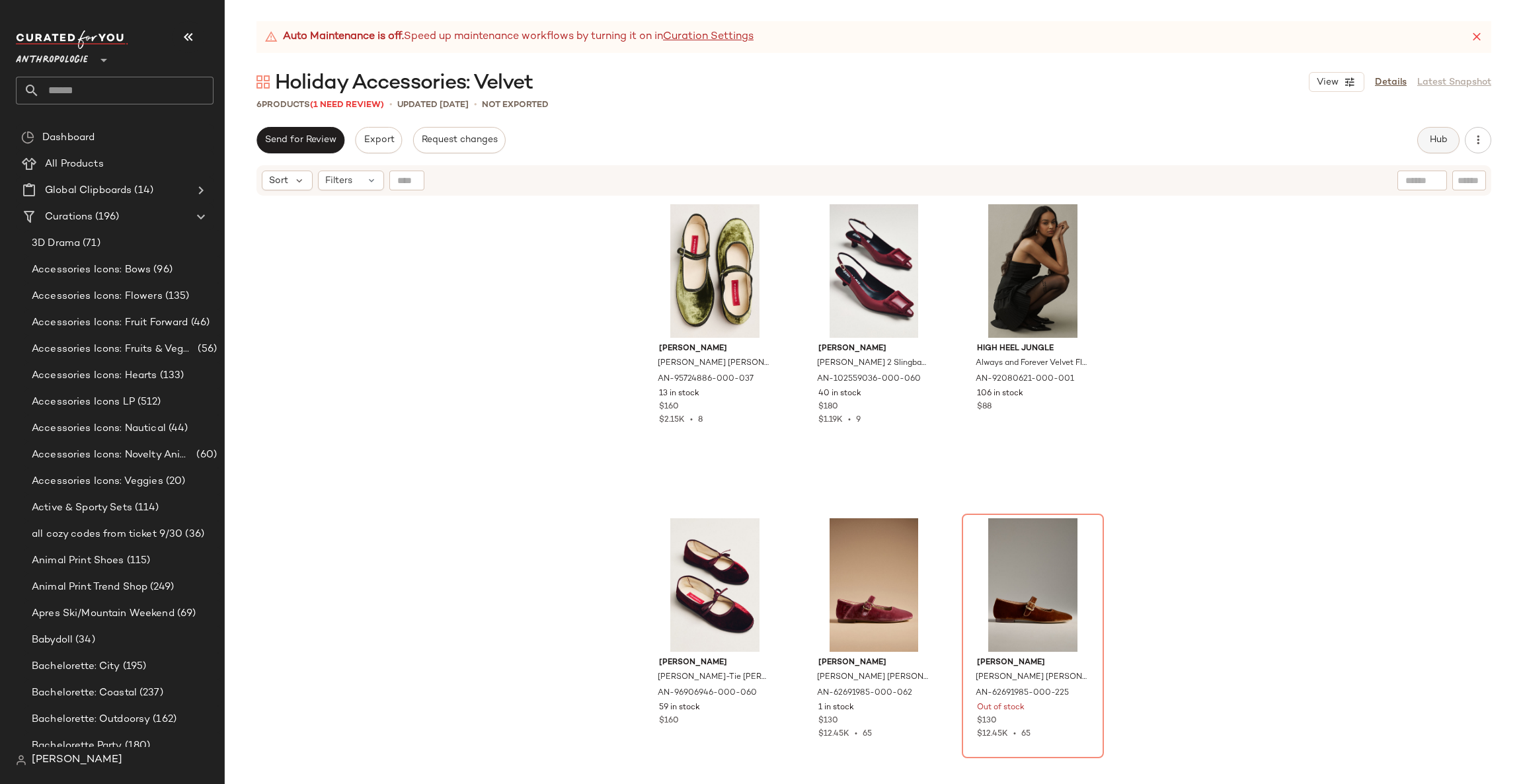
click at [1449, 146] on button "Hub" at bounding box center [1438, 139] width 43 height 26
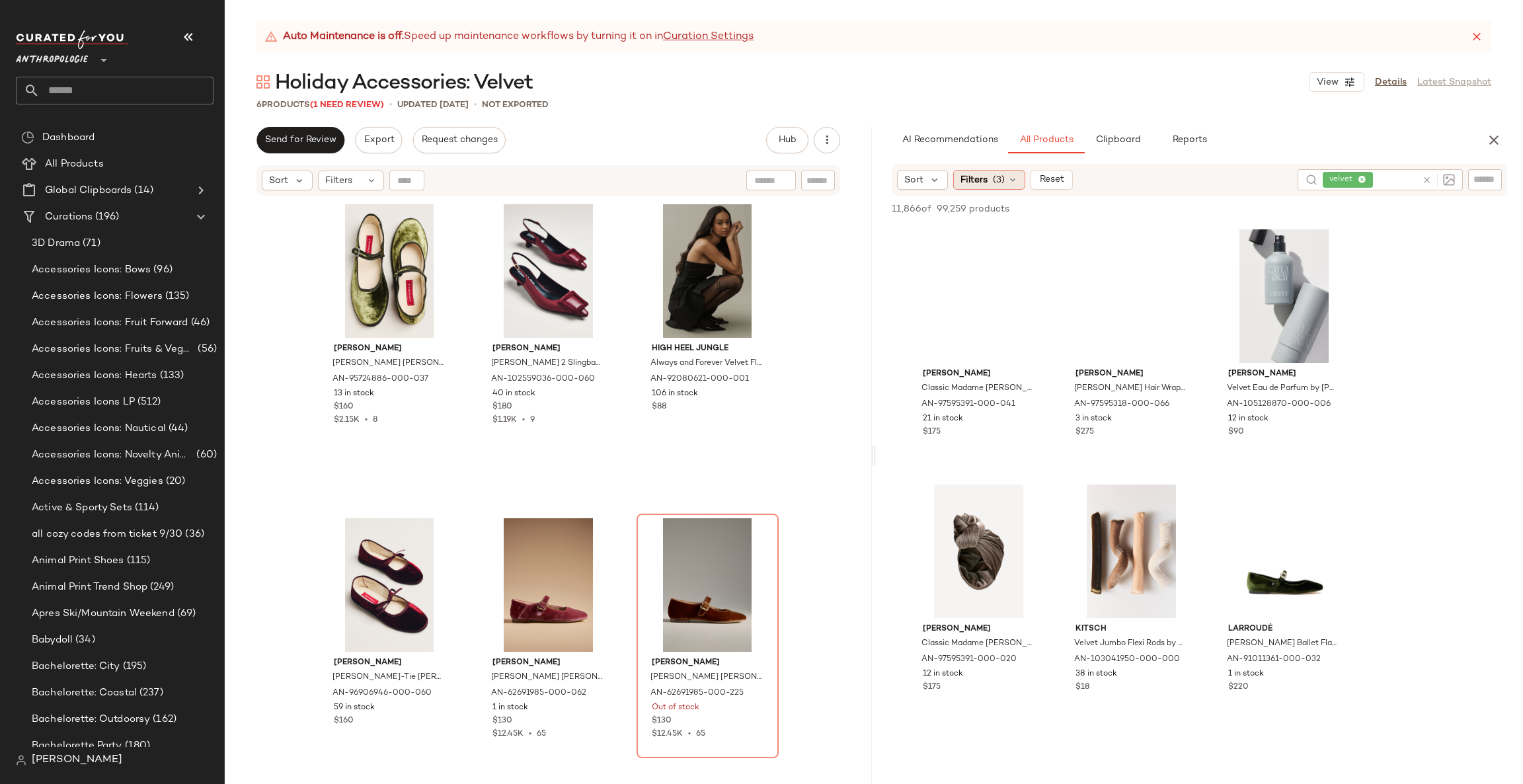
click at [987, 180] on div "Filters (3)" at bounding box center [989, 180] width 72 height 20
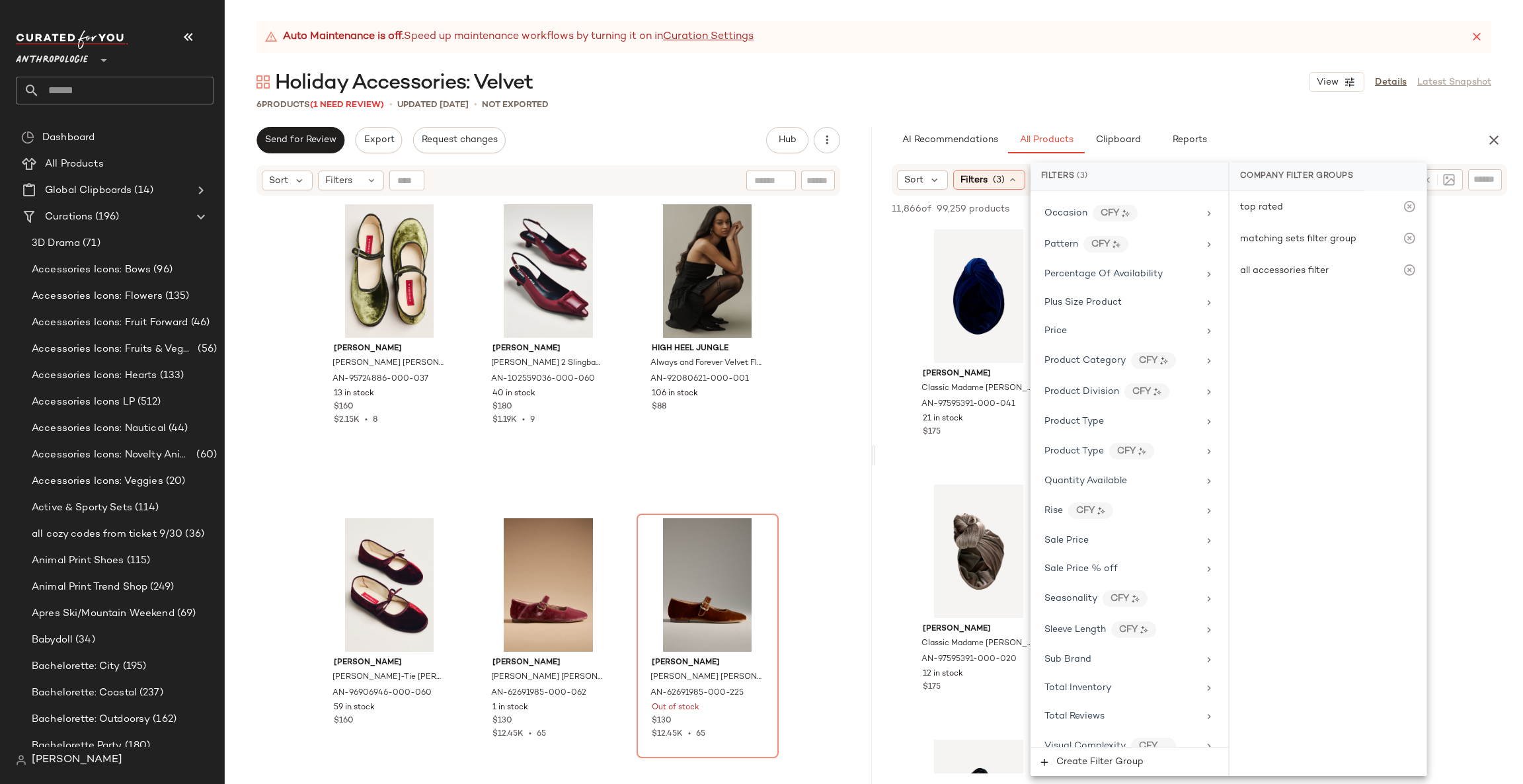
scroll to position [1050, 0]
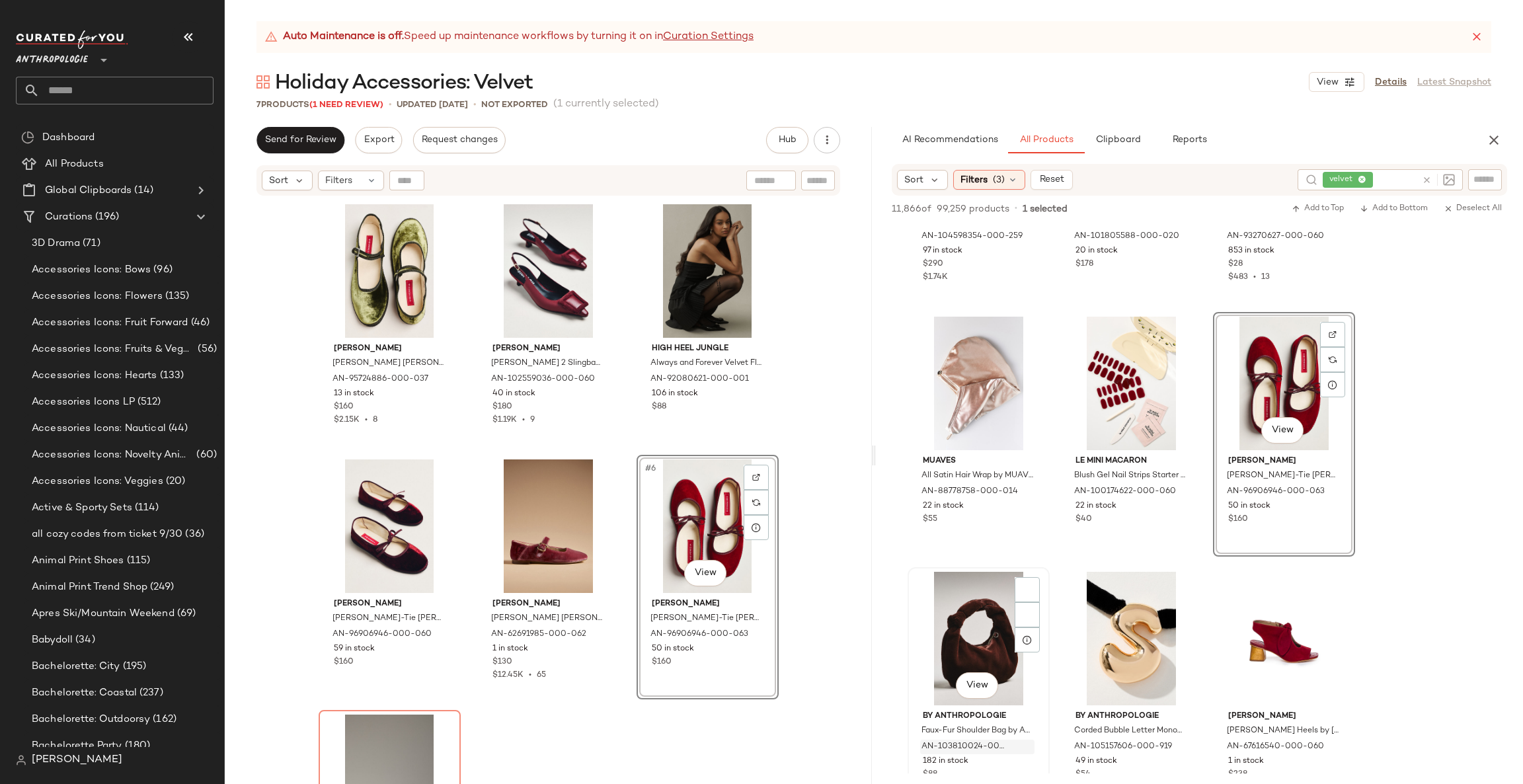
scroll to position [3171, 0]
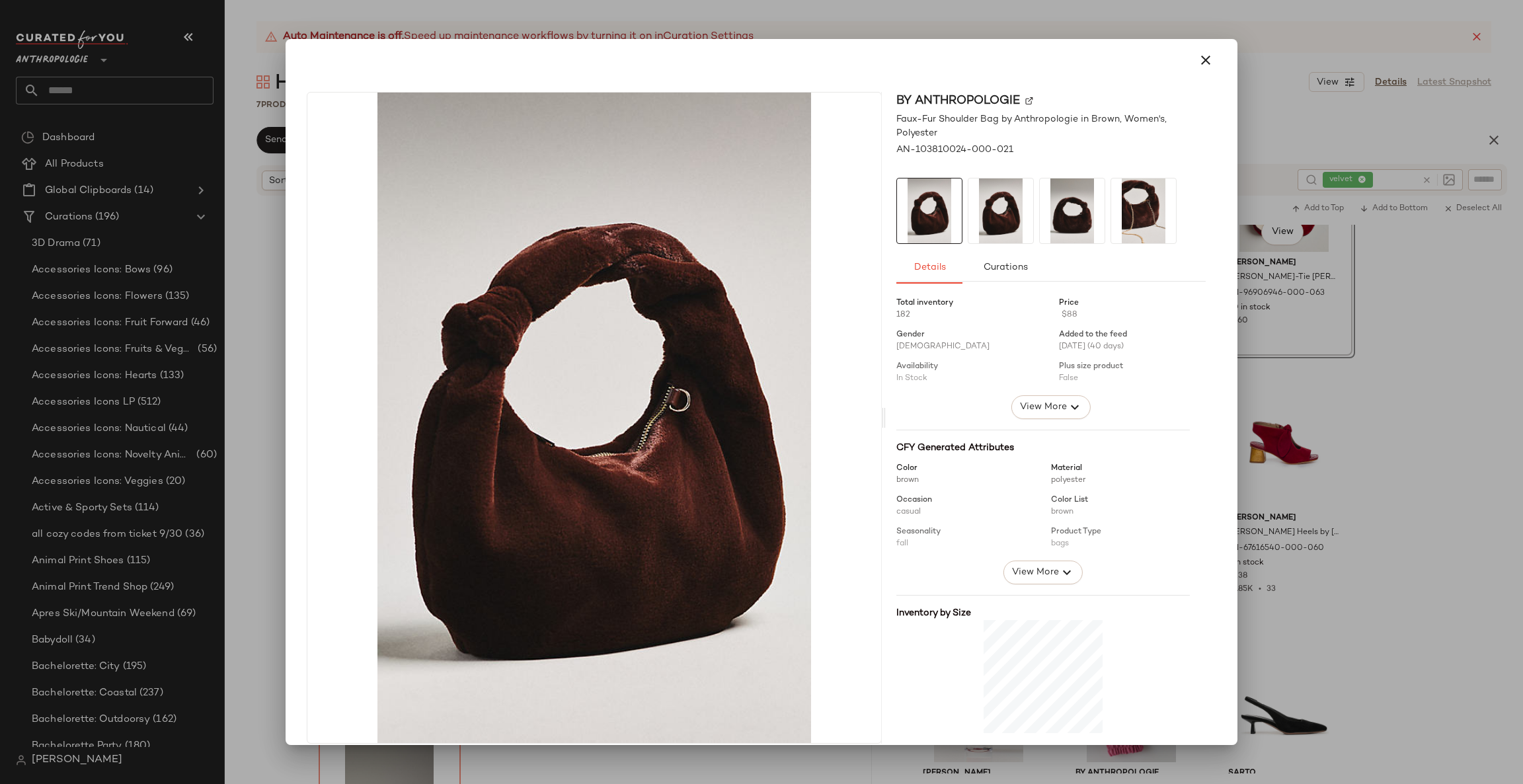
click at [1405, 443] on div at bounding box center [762, 392] width 1523 height 784
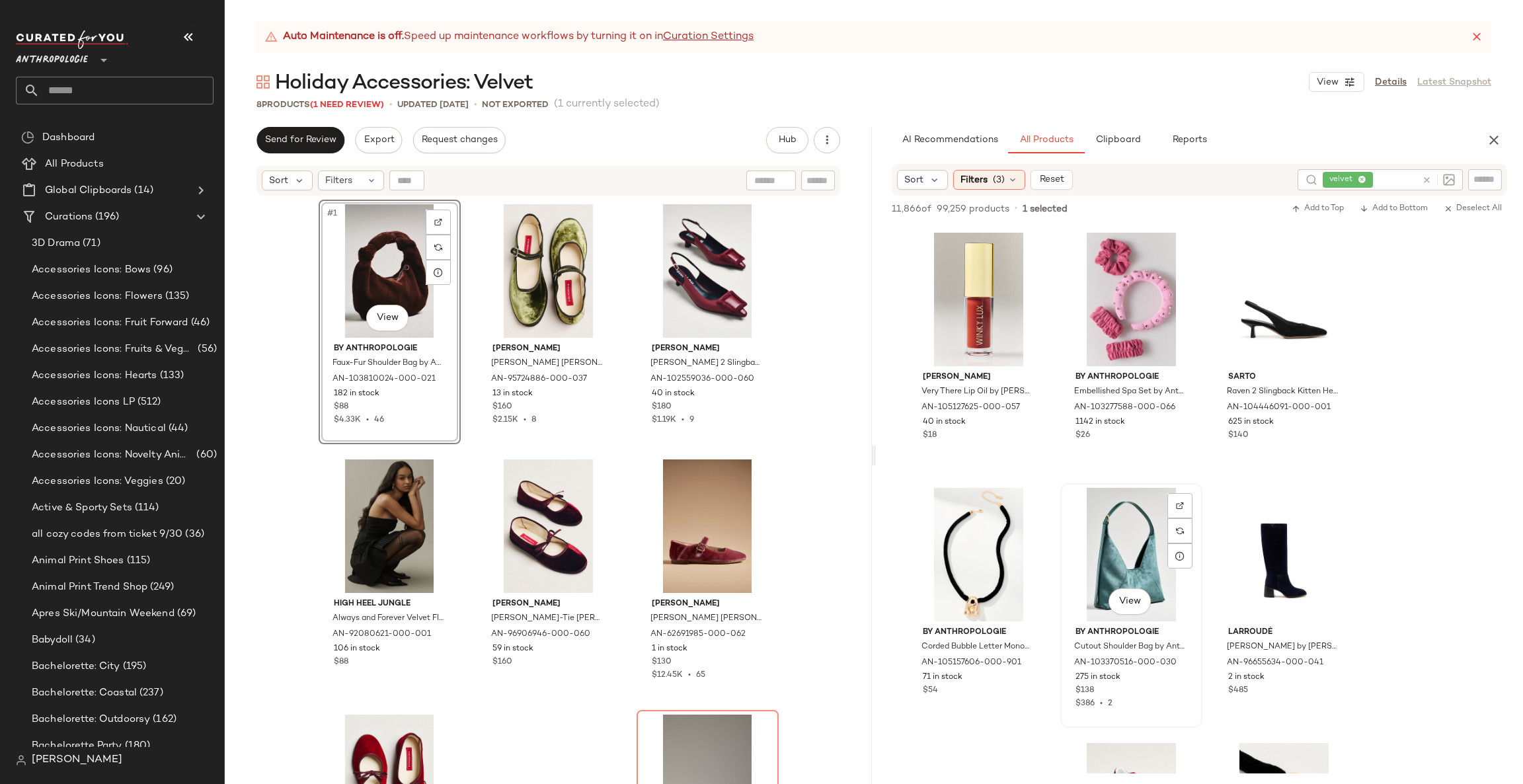
scroll to position [3765, 0]
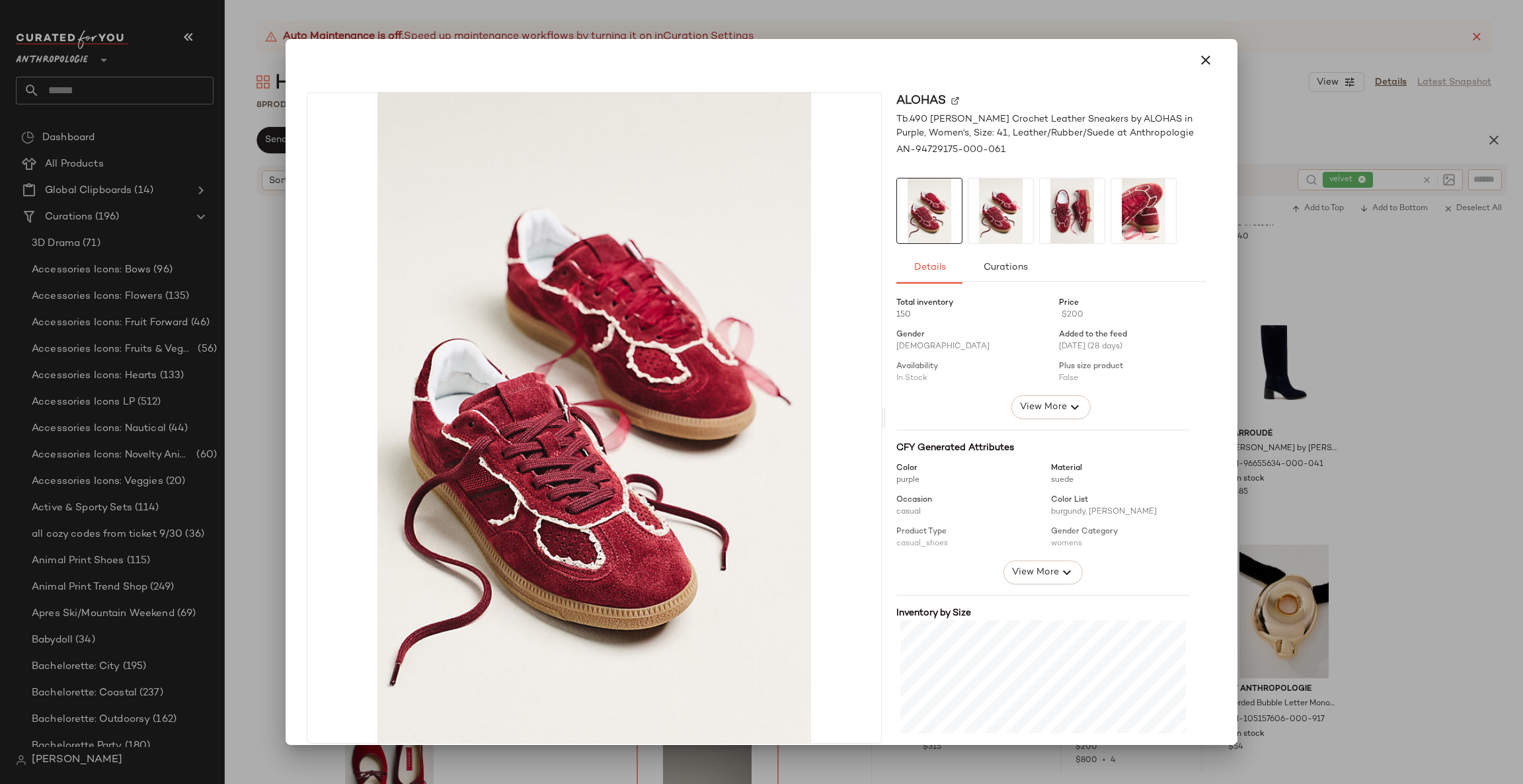
click at [1376, 548] on div at bounding box center [762, 392] width 1523 height 784
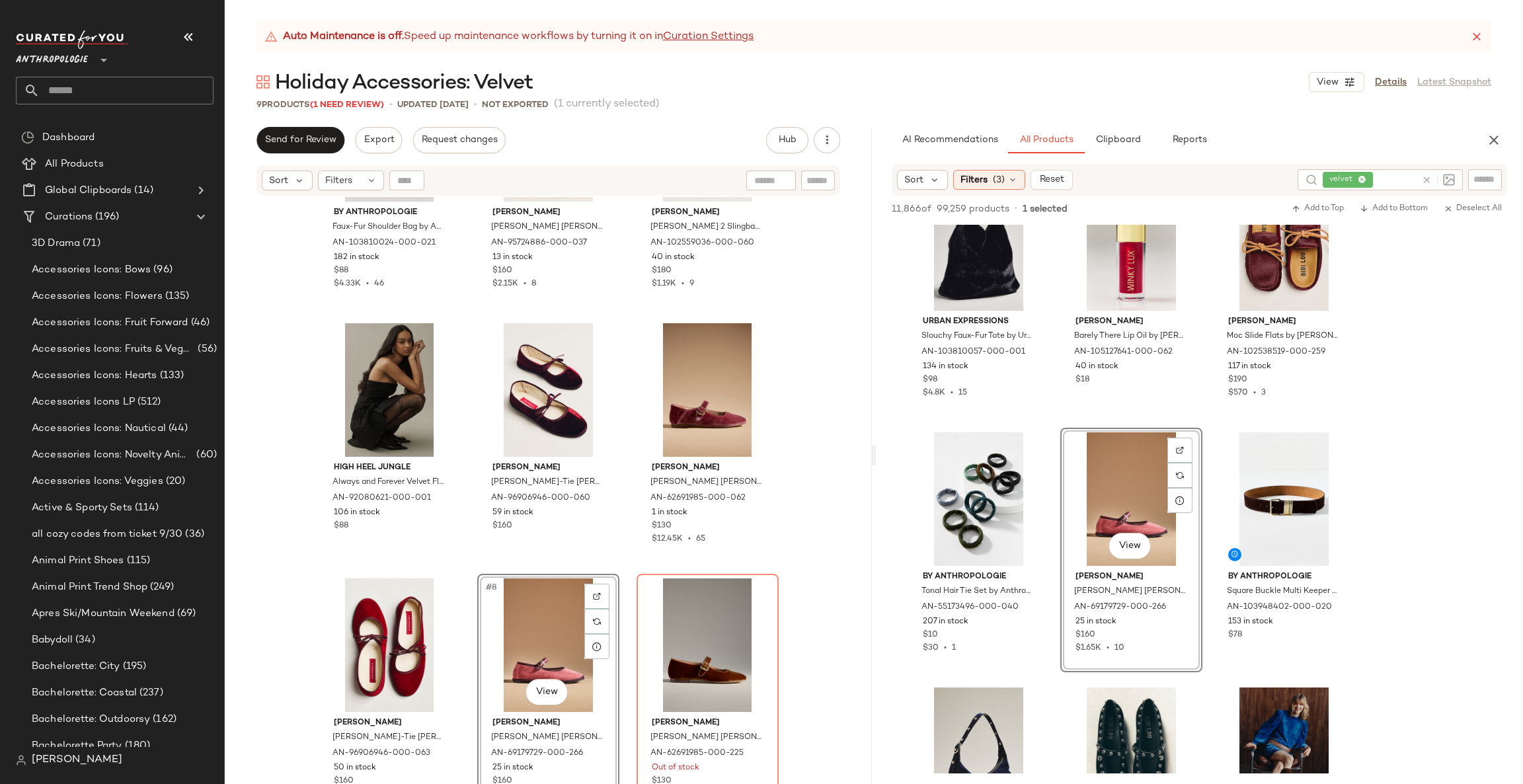
scroll to position [5351, 0]
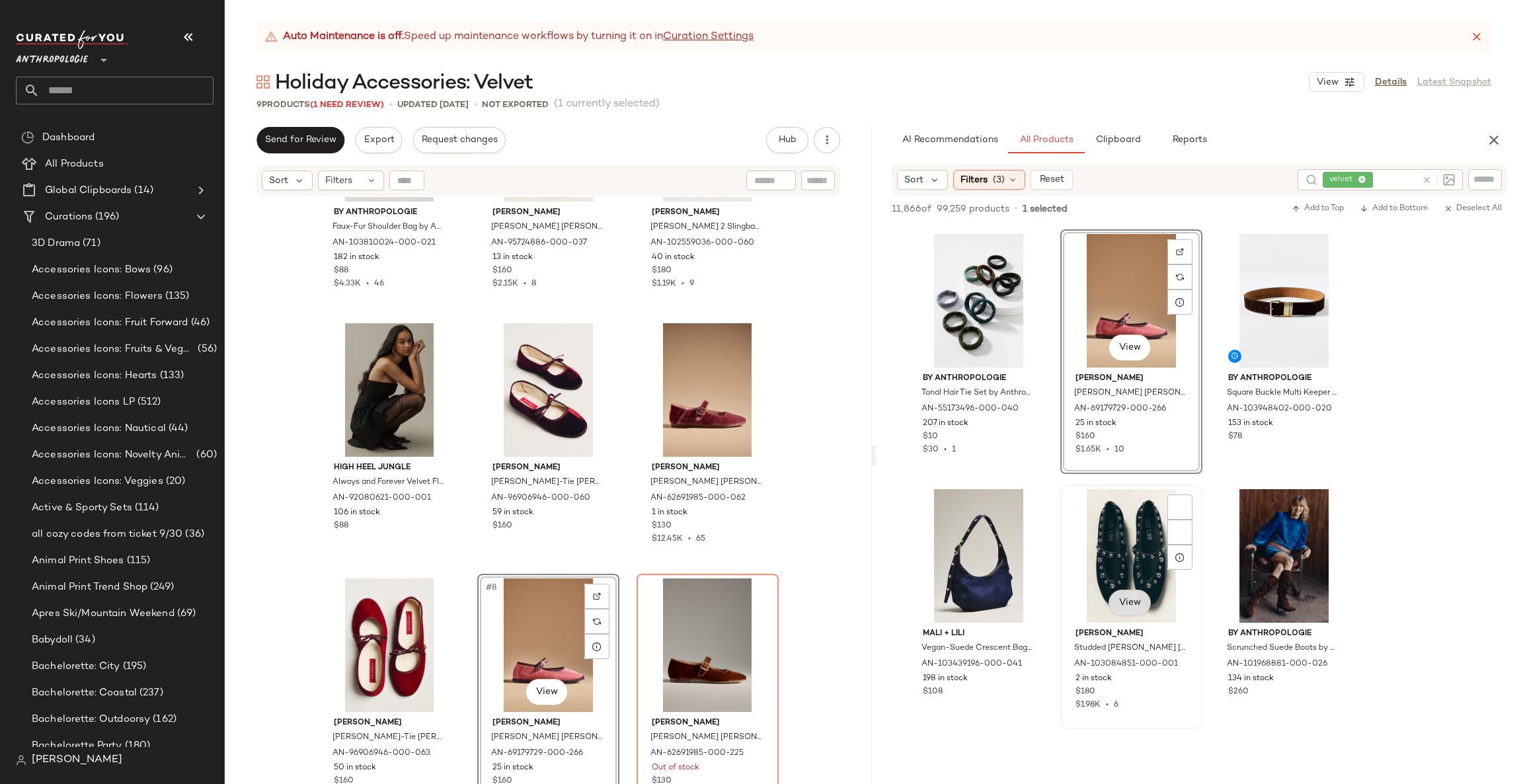
click at [1128, 519] on div "View Bibi Lou Studded Mary Jane Ballet Flats by Bibi Lou in Black, Women's, Siz…" at bounding box center [1131, 606] width 139 height 241
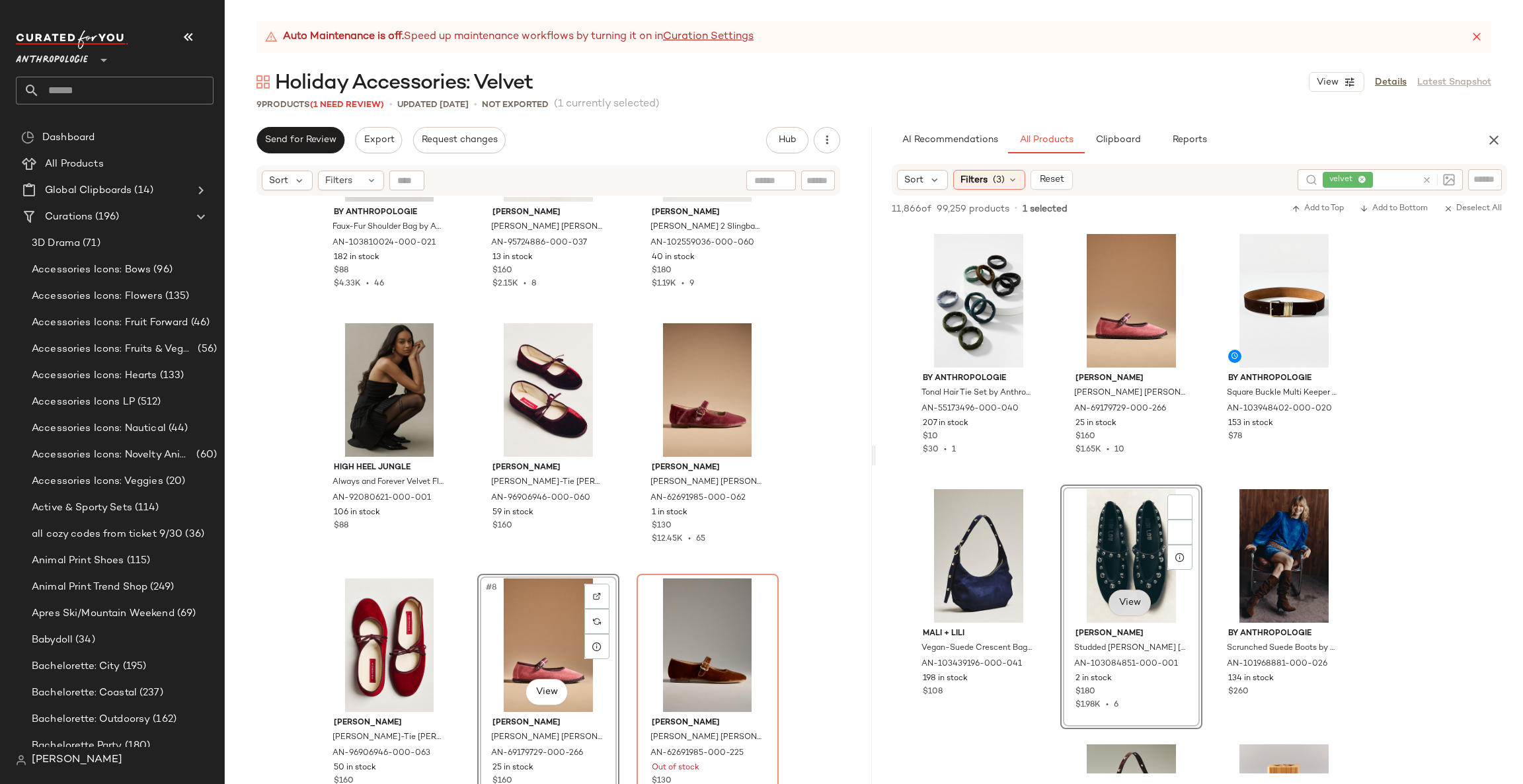
scroll to position [5550, 0]
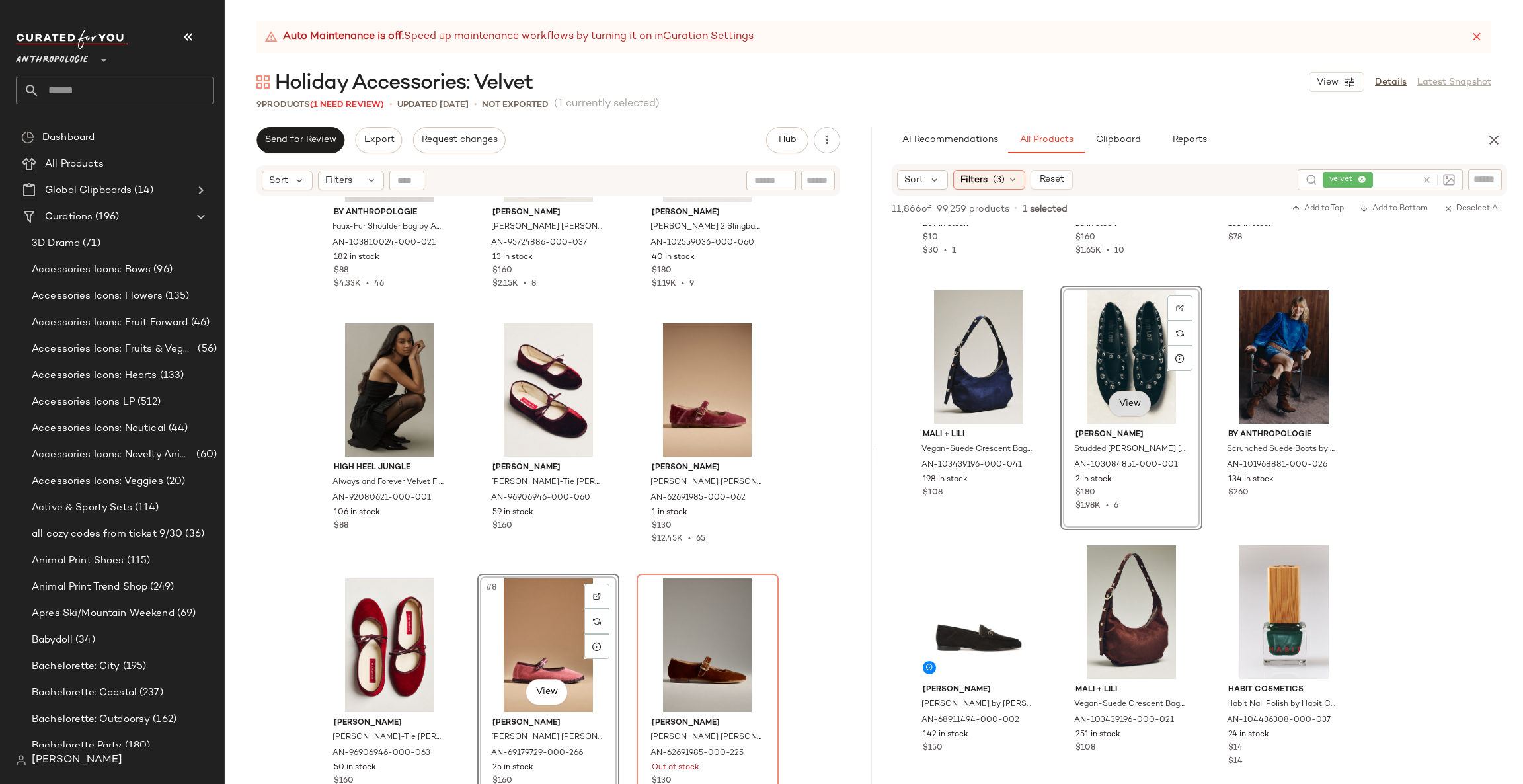
click at [1139, 400] on body "Anthropologie ** Dashboard All Products Global Clipboards (14) Curations (196) …" at bounding box center [762, 392] width 1523 height 784
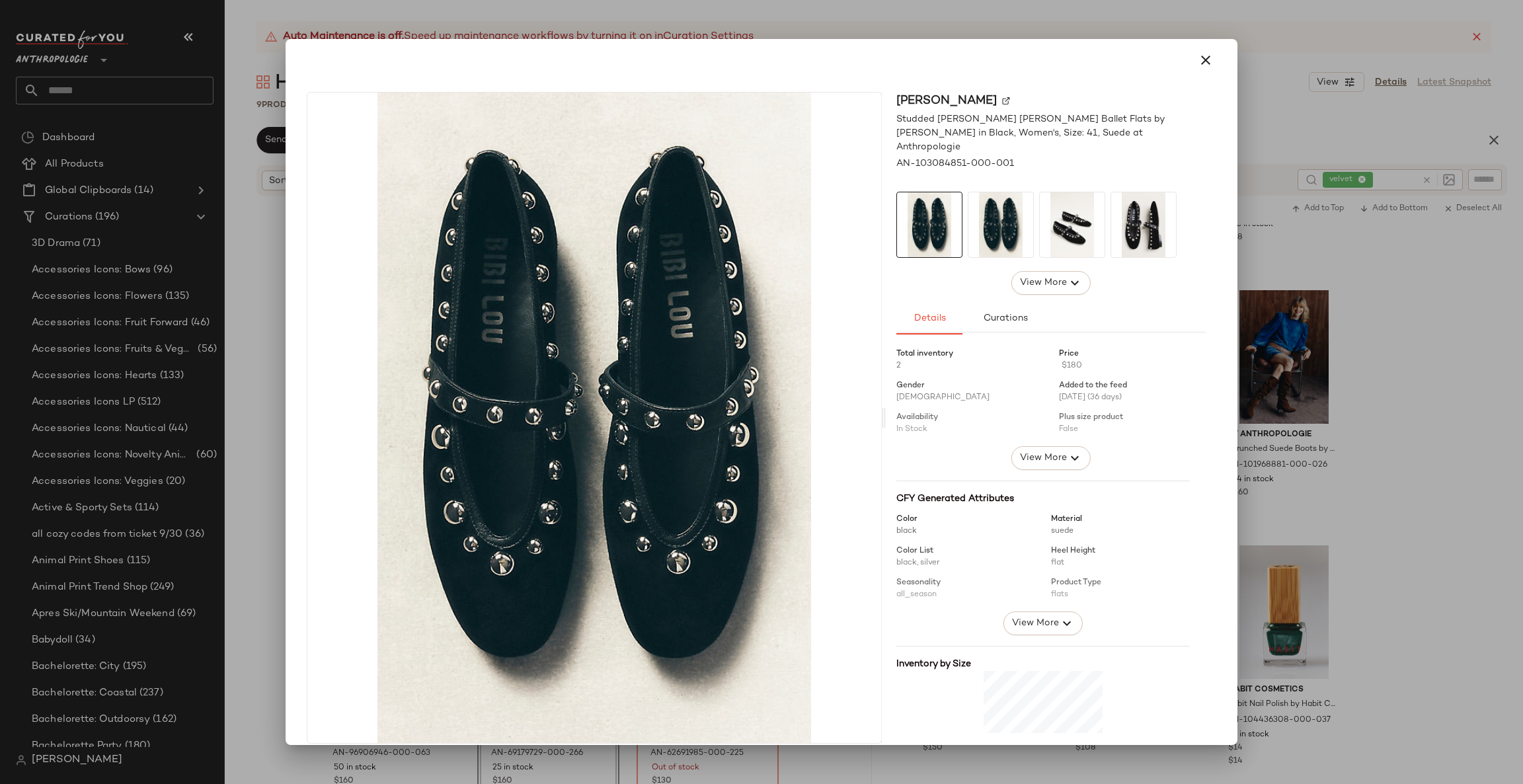
click at [1388, 411] on div at bounding box center [762, 392] width 1523 height 784
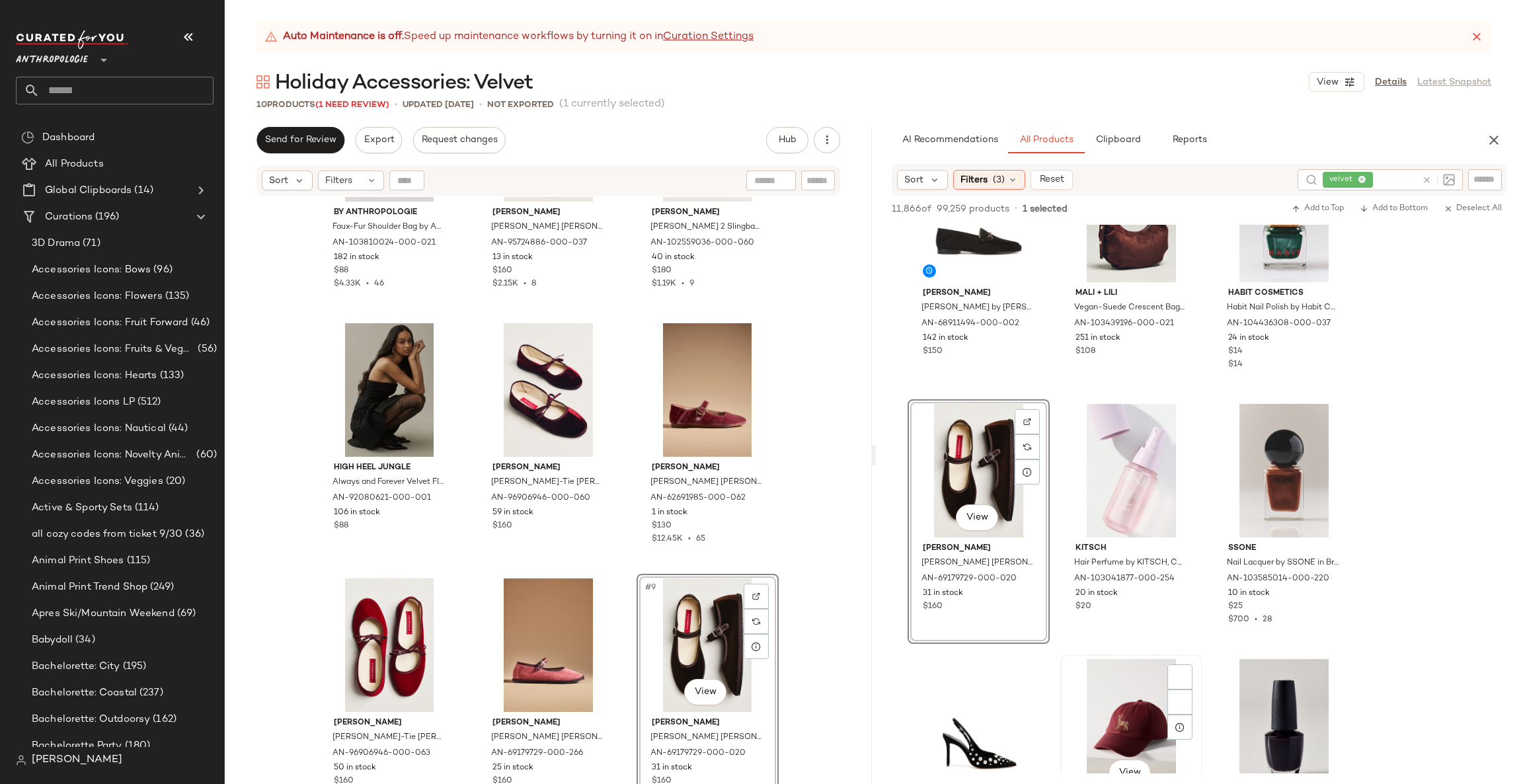
scroll to position [6343, 0]
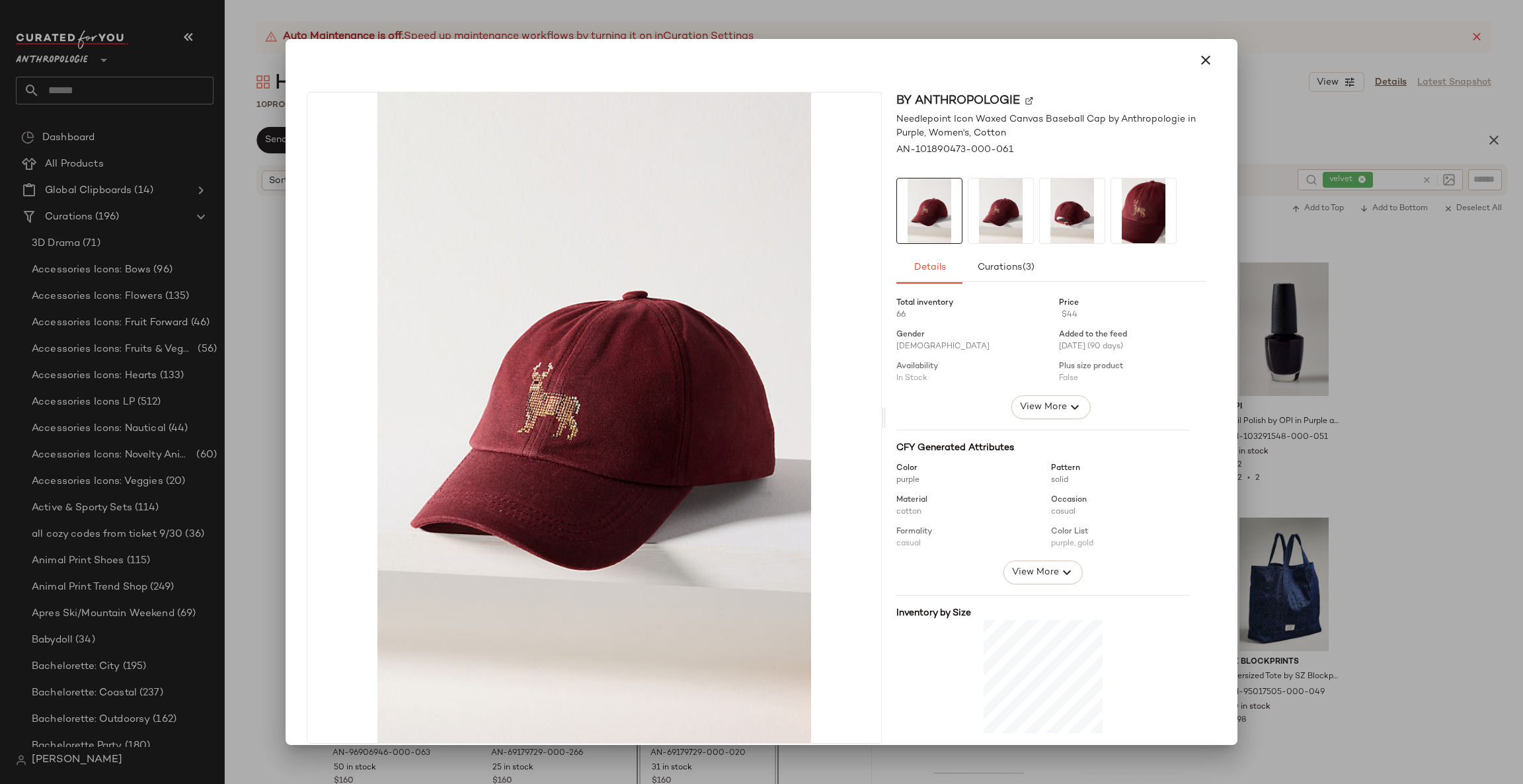
click at [1292, 388] on div at bounding box center [762, 392] width 1523 height 784
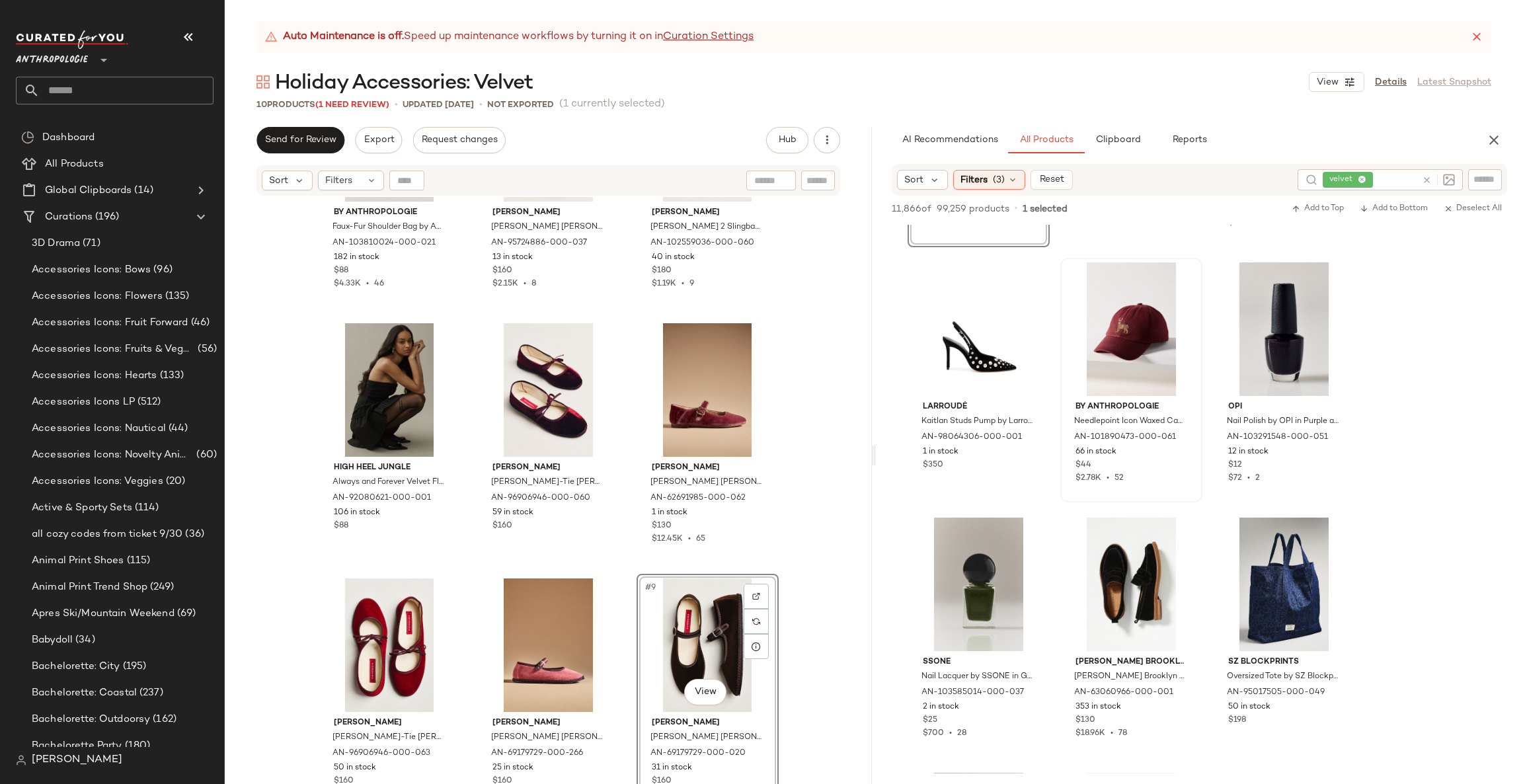
click at [1292, 388] on div at bounding box center [762, 392] width 1523 height 784
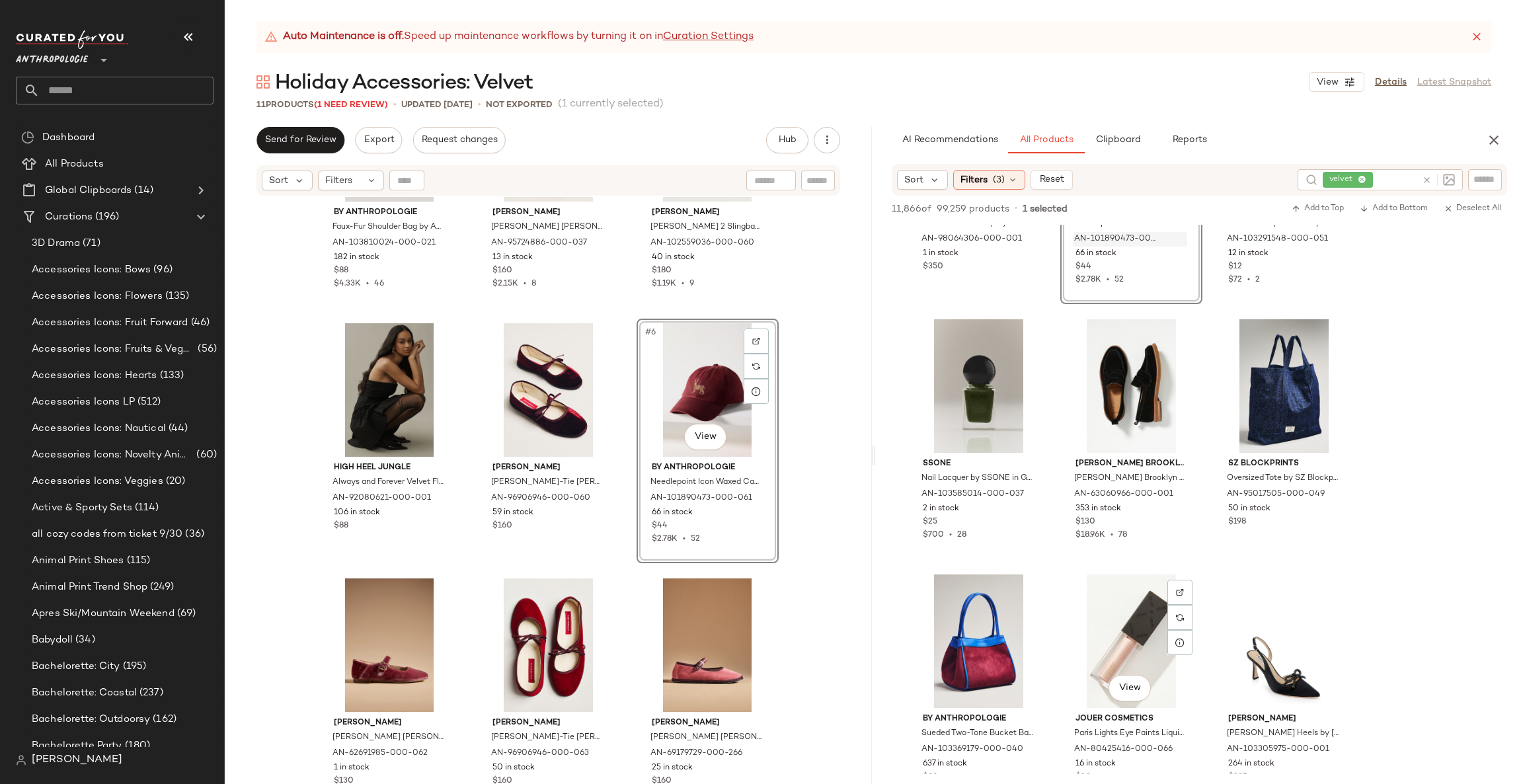
scroll to position [6740, 0]
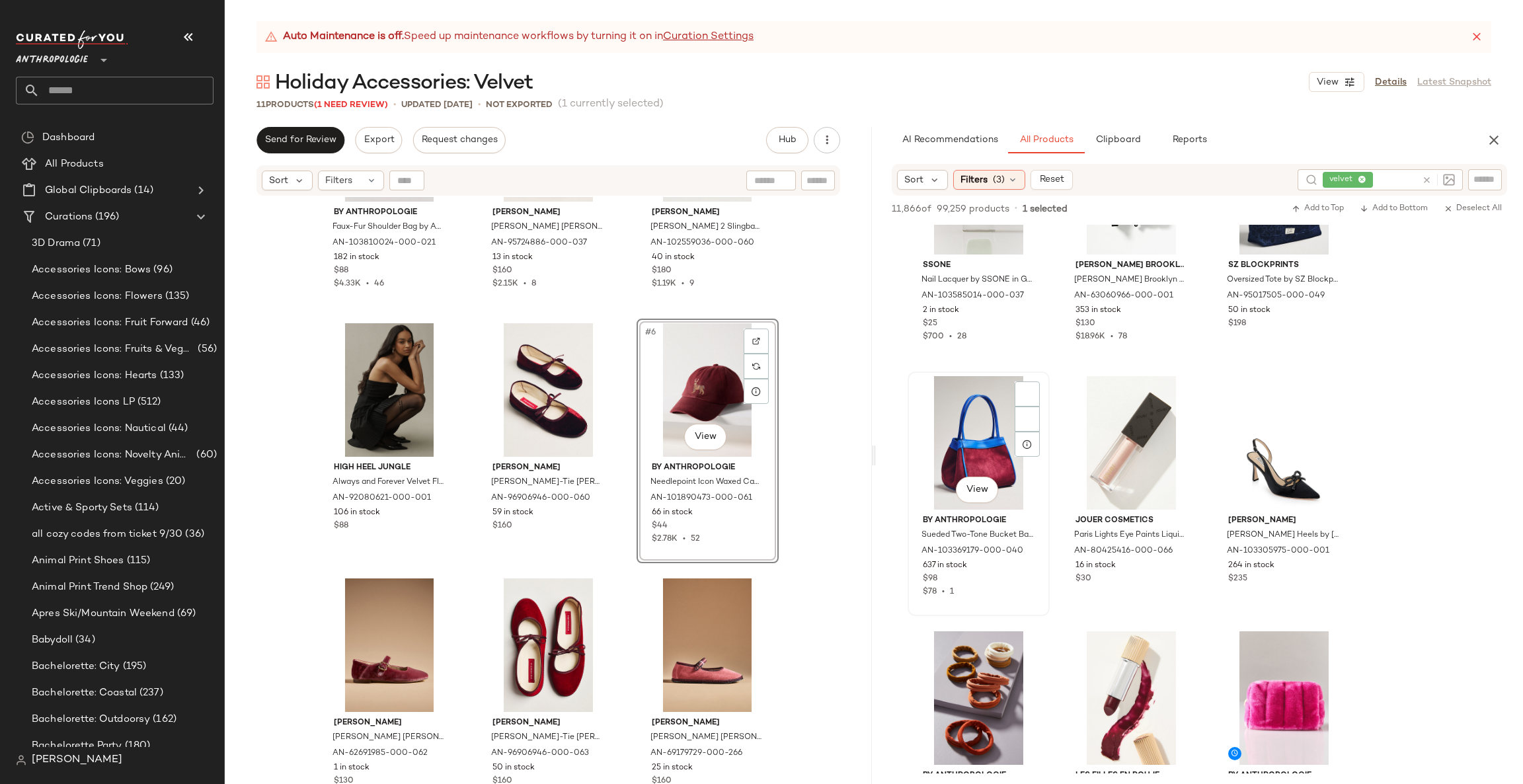
click at [978, 472] on div "View" at bounding box center [978, 443] width 133 height 134
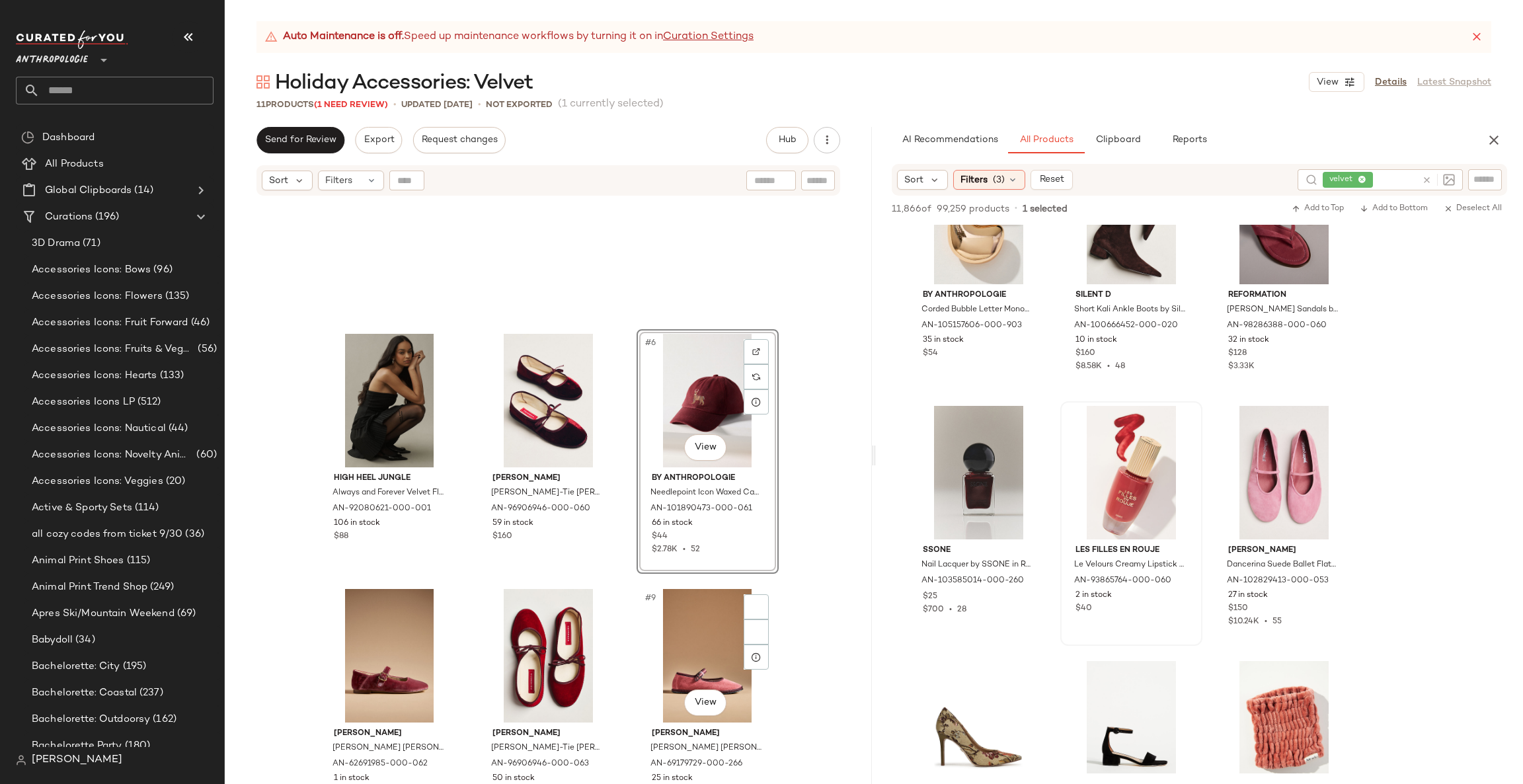
scroll to position [401, 0]
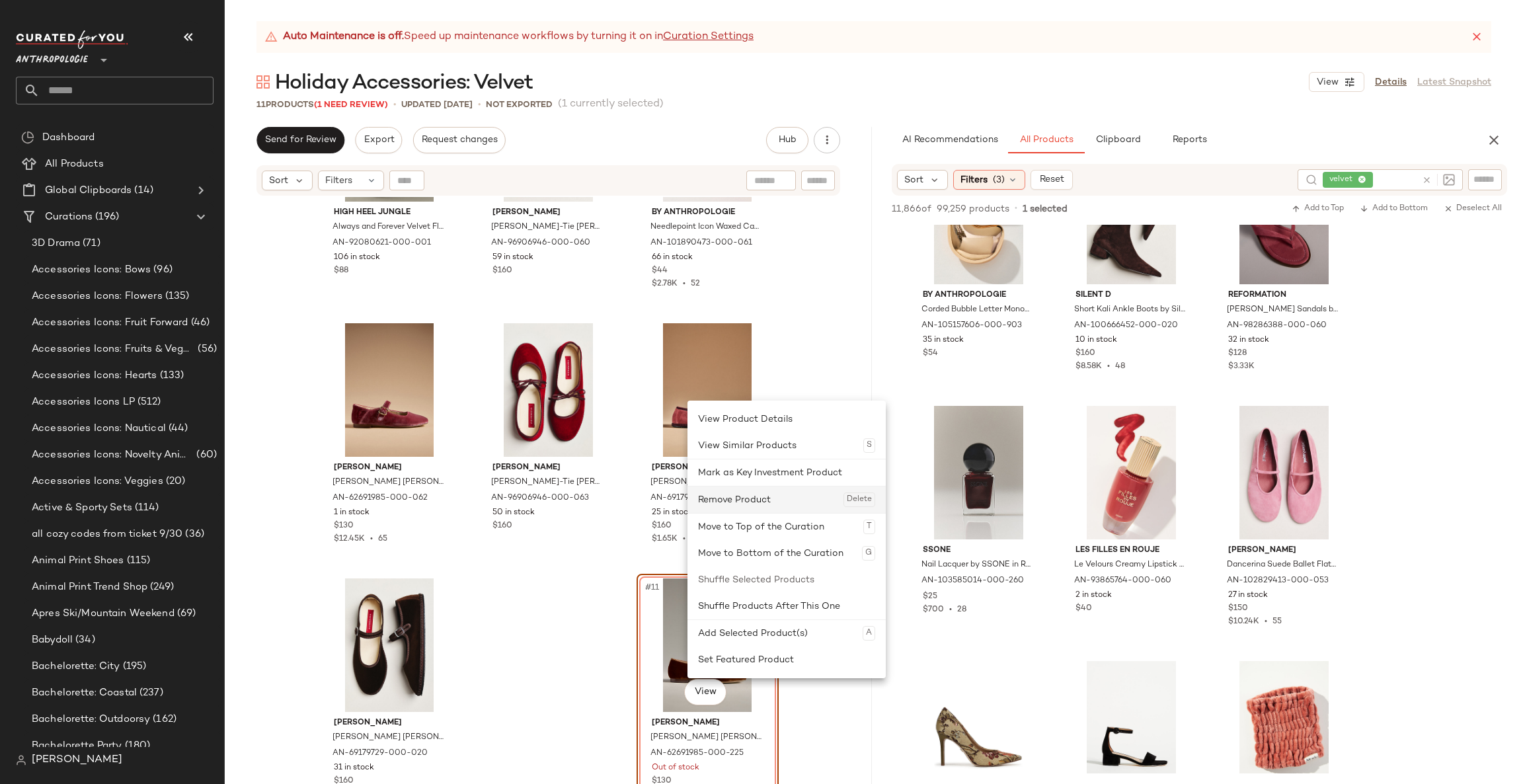
click at [764, 496] on div "Remove Product Delete" at bounding box center [787, 499] width 177 height 26
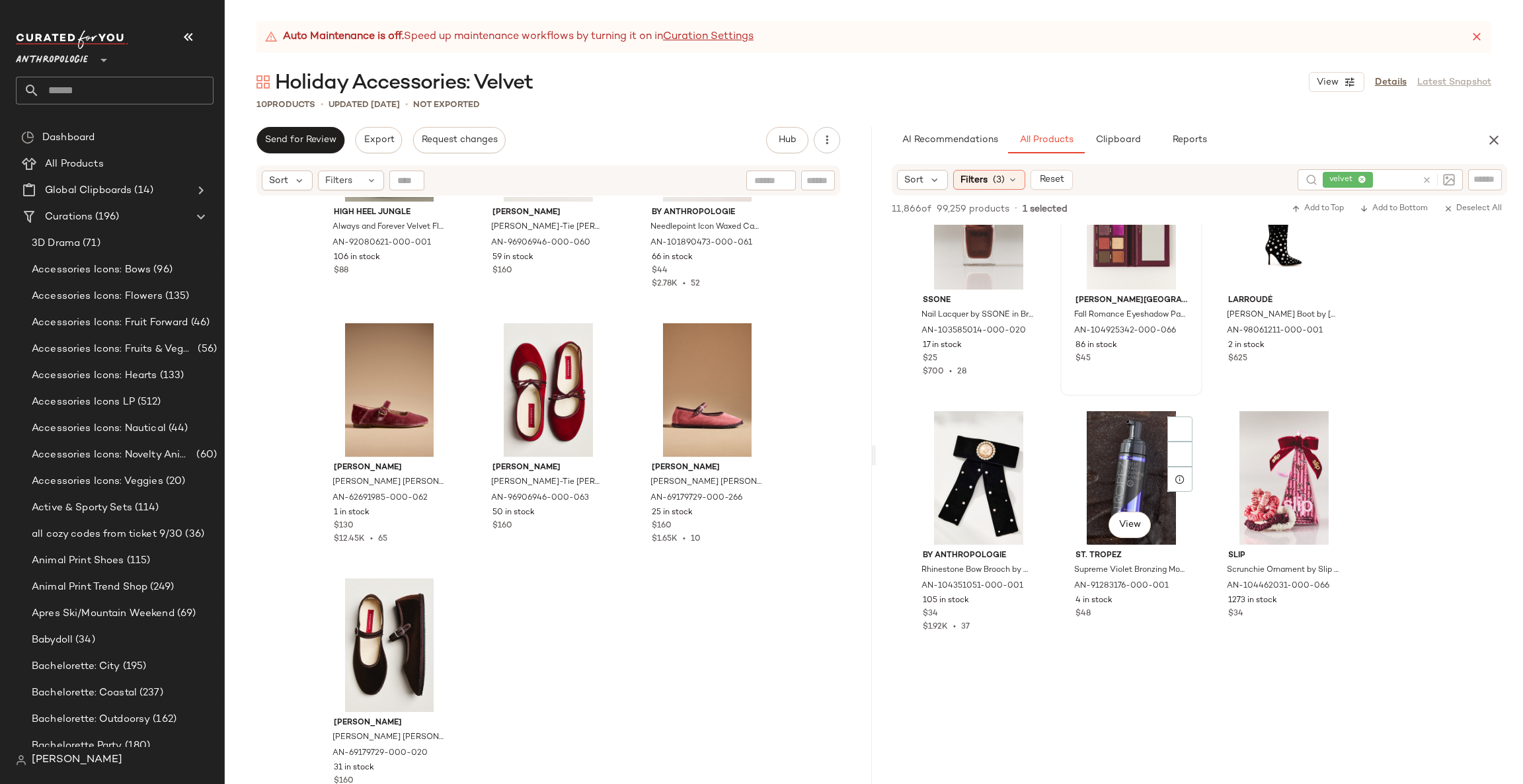
scroll to position [8523, 0]
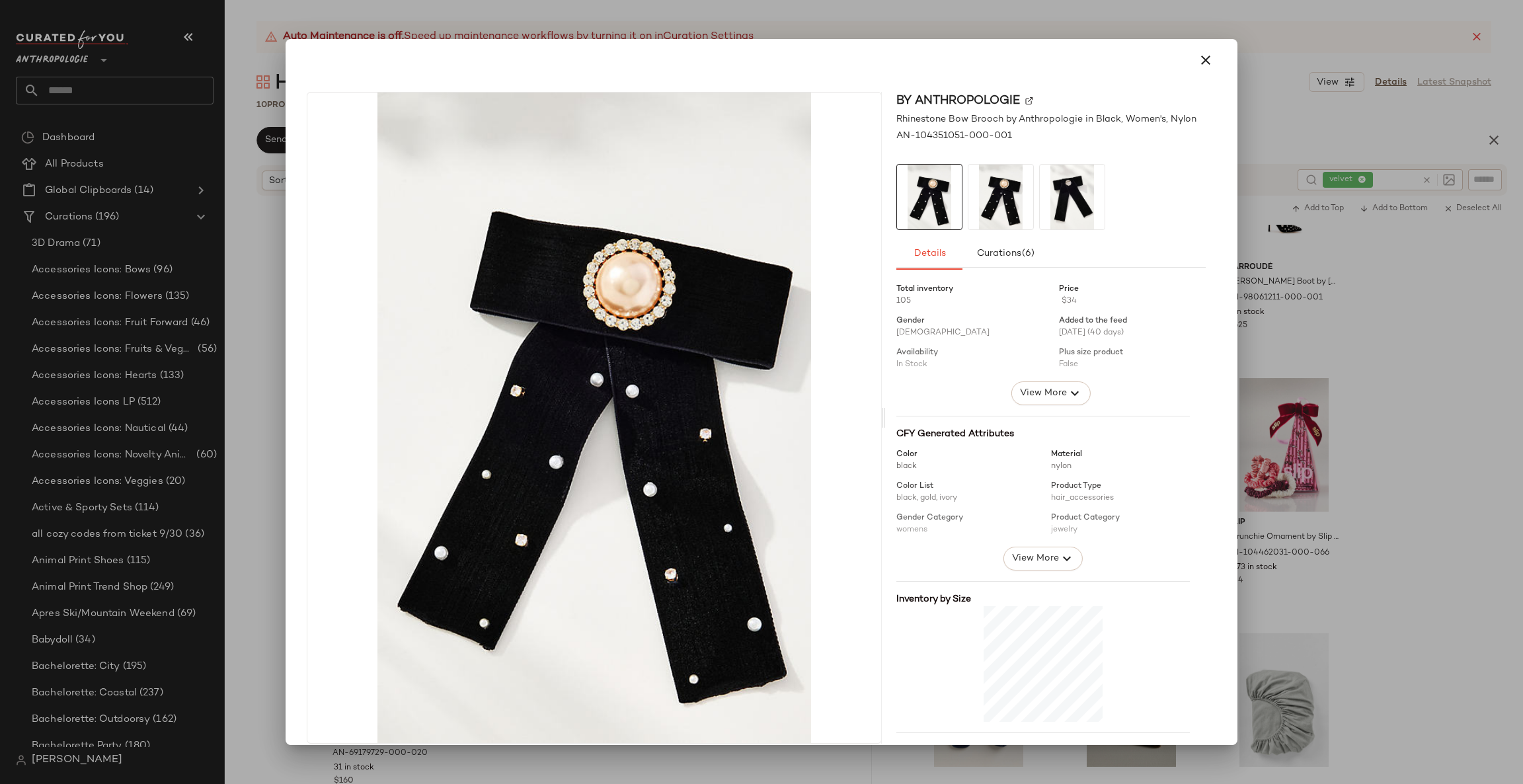
click at [1333, 514] on div at bounding box center [762, 392] width 1523 height 784
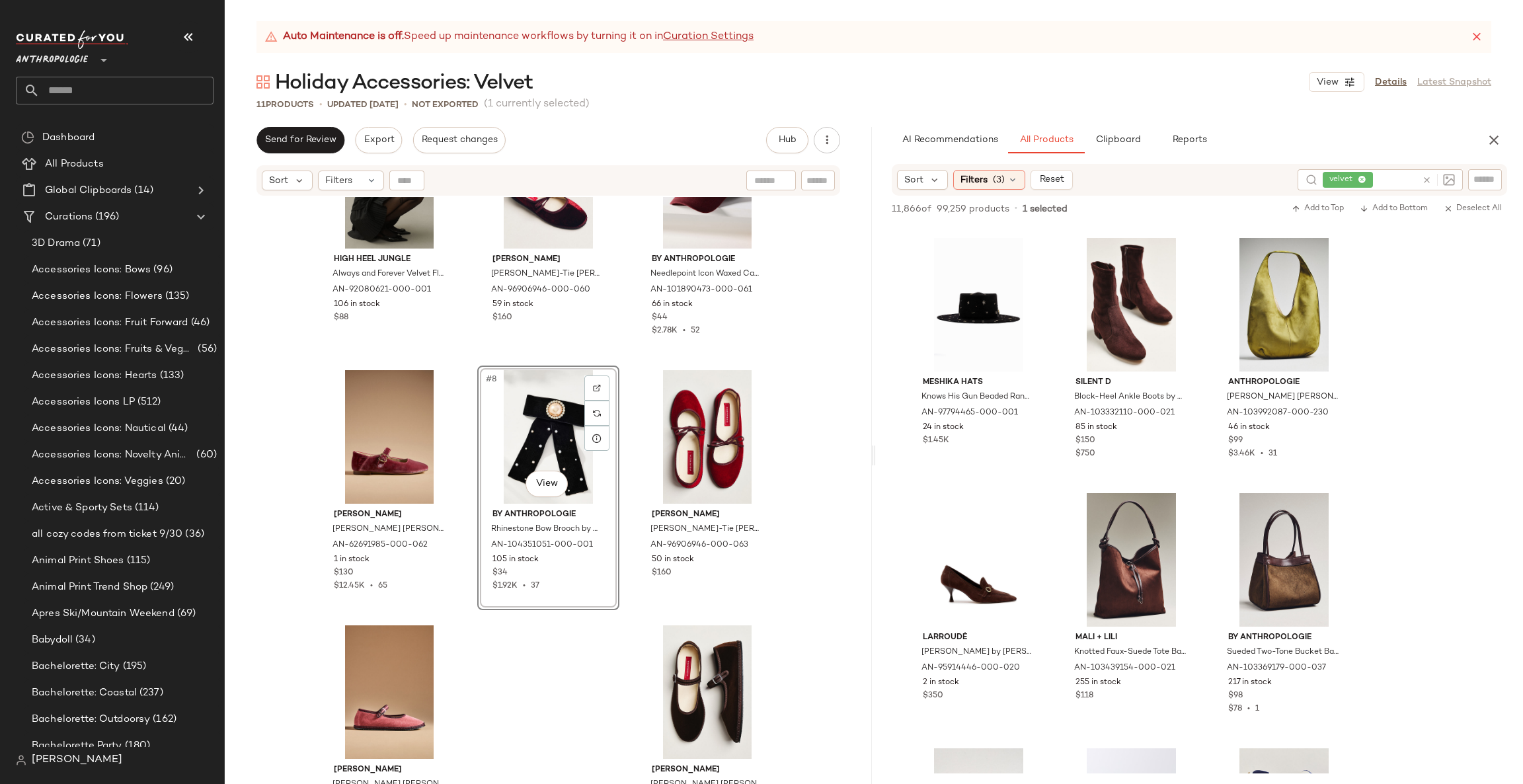
scroll to position [401, 0]
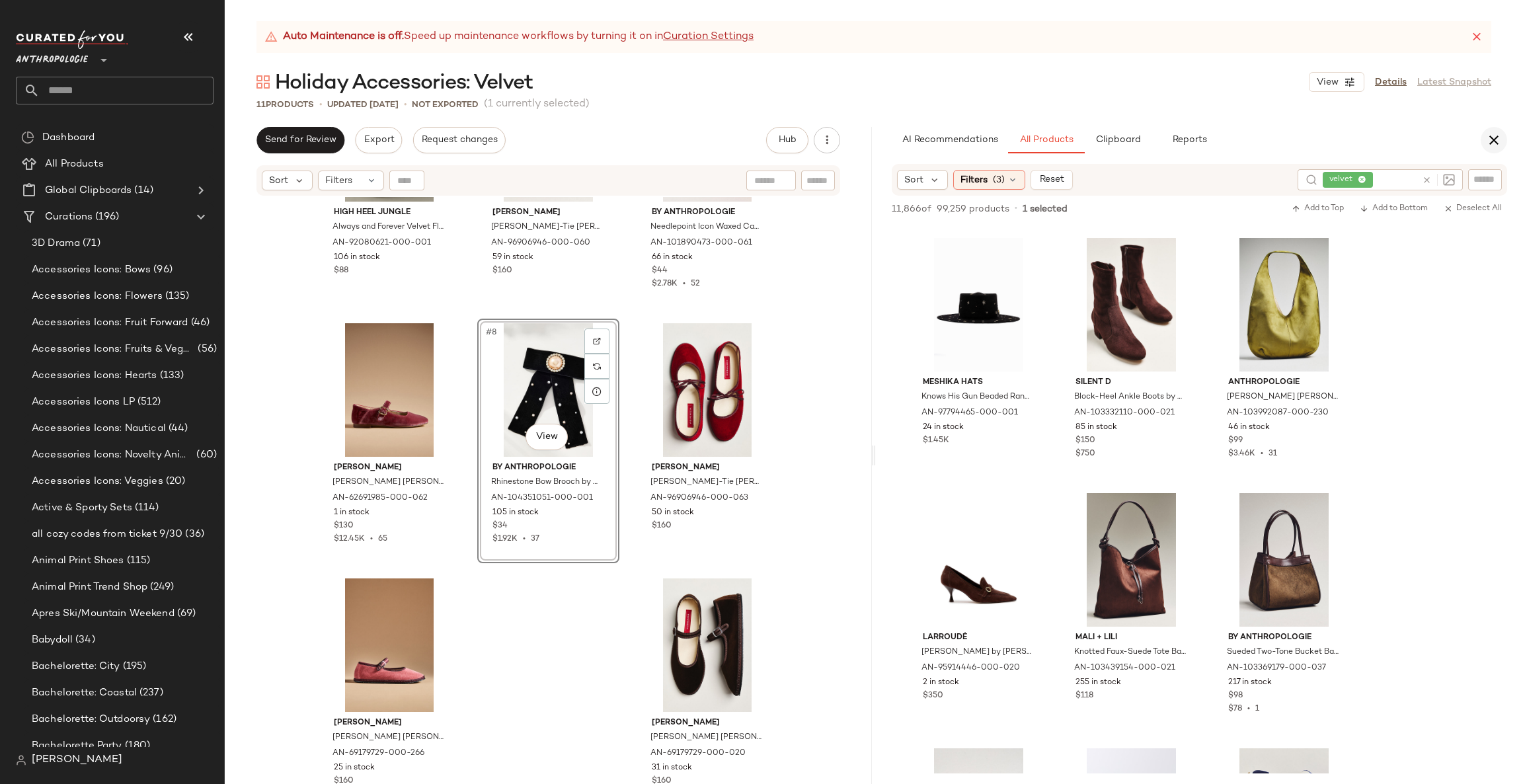
click at [1499, 150] on button "button" at bounding box center [1493, 139] width 26 height 26
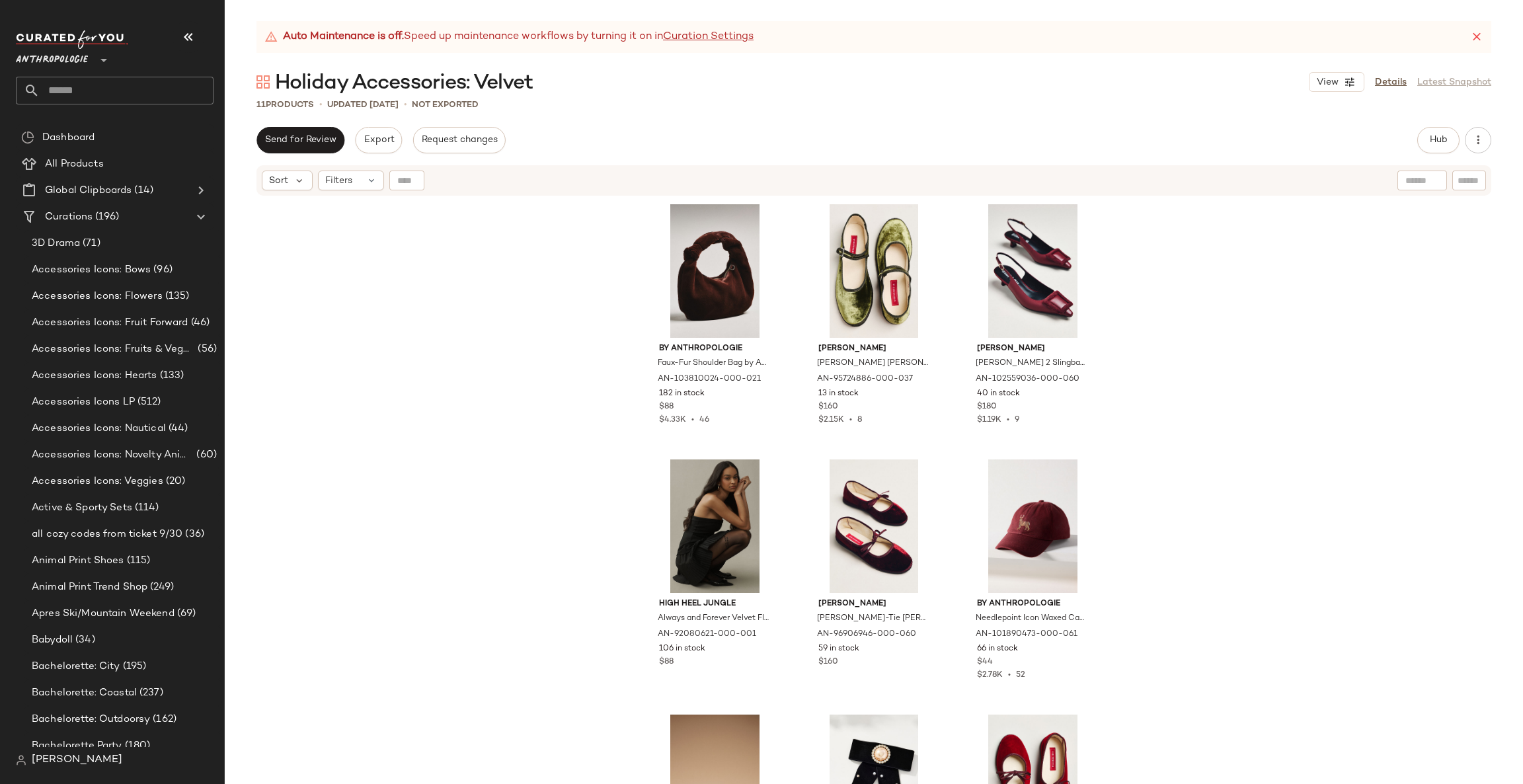
click at [78, 89] on input "text" at bounding box center [127, 90] width 174 height 28
click at [1387, 79] on link "Details" at bounding box center [1390, 81] width 32 height 14
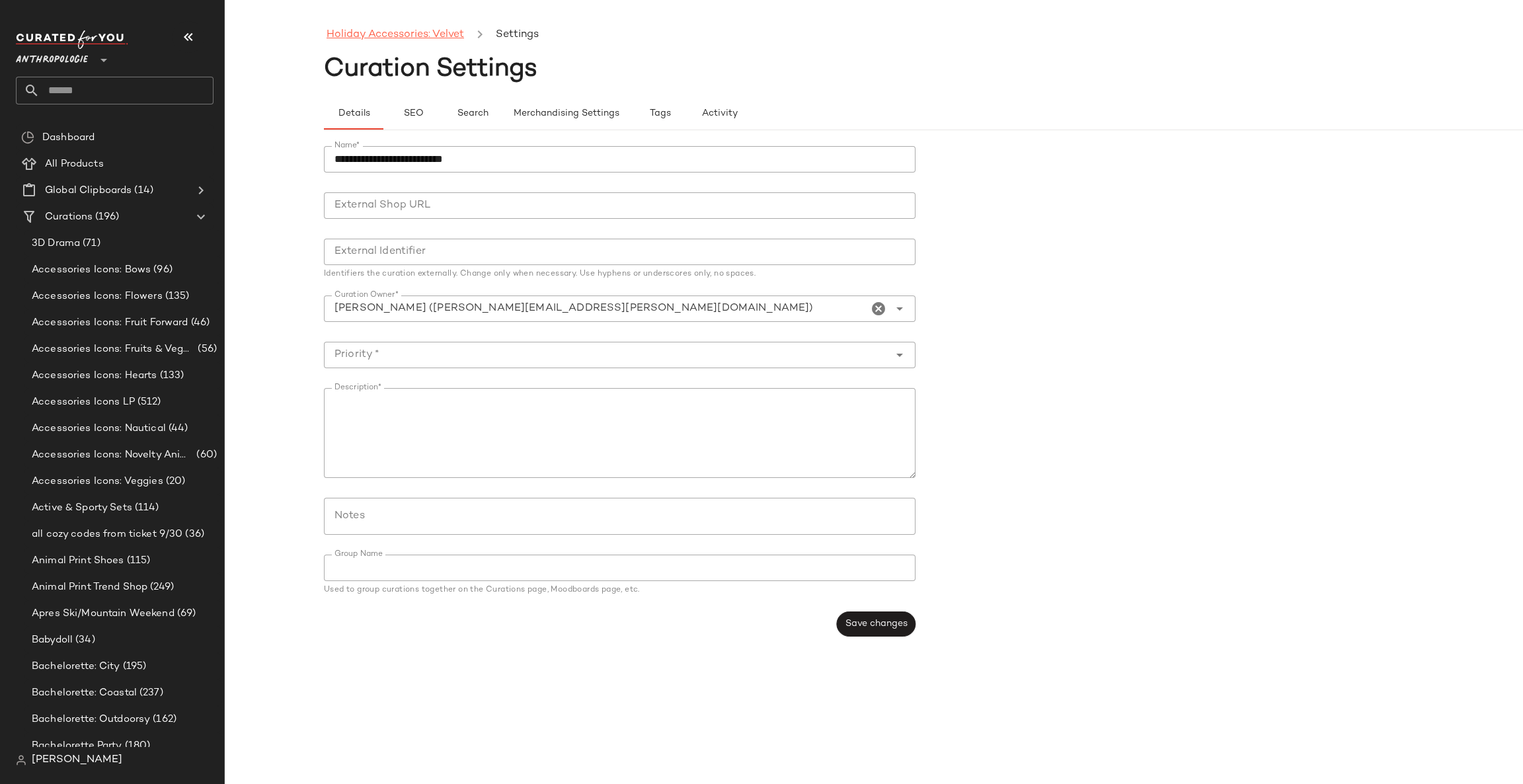
click at [350, 37] on link "Holiday Accessories: Velvet" at bounding box center [395, 34] width 137 height 17
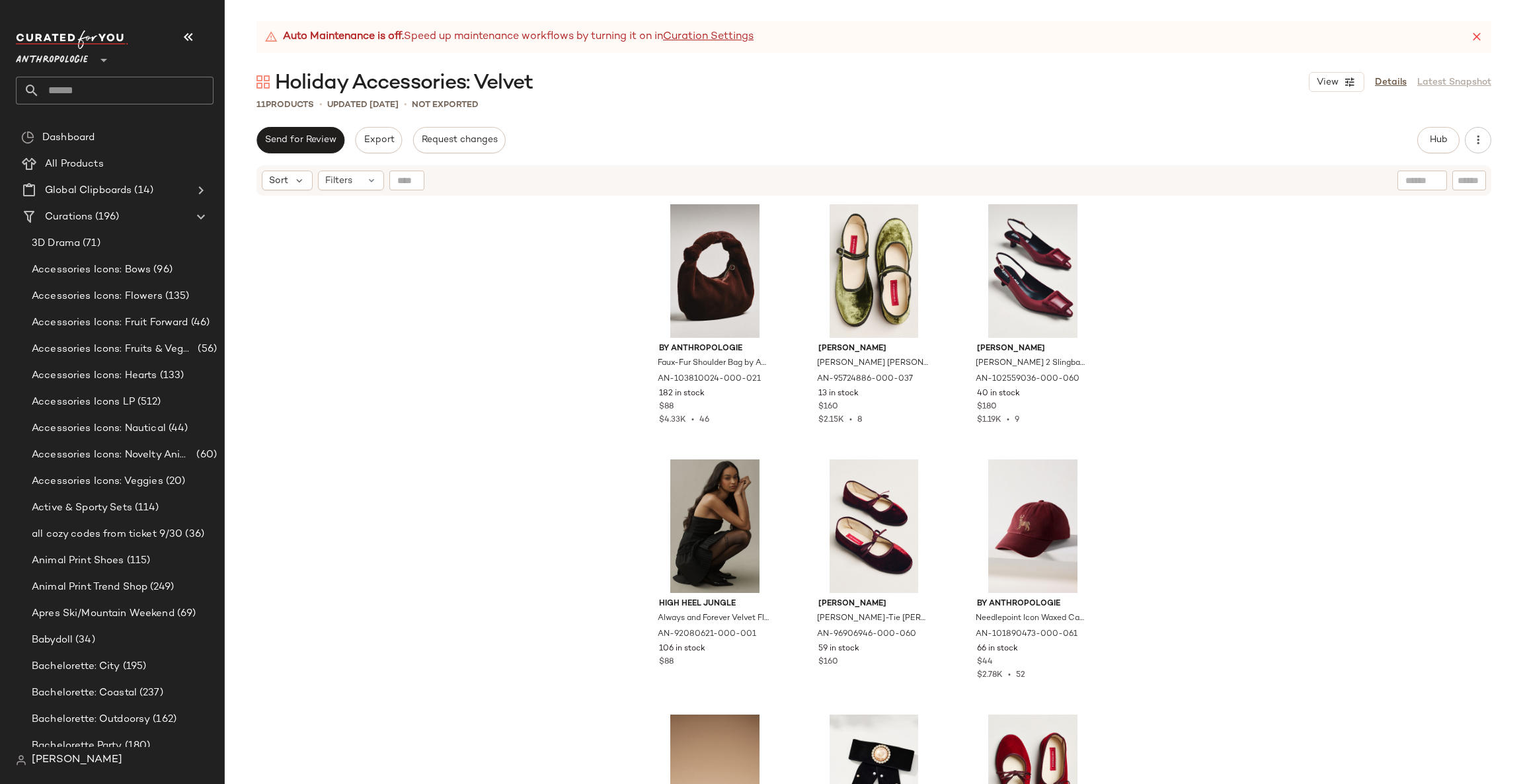
click at [1481, 43] on div "Auto Maintenance is off. Speed up maintenance workflows by turning it on in Cur…" at bounding box center [874, 36] width 1234 height 32
click at [1481, 37] on icon at bounding box center [1476, 37] width 14 height 14
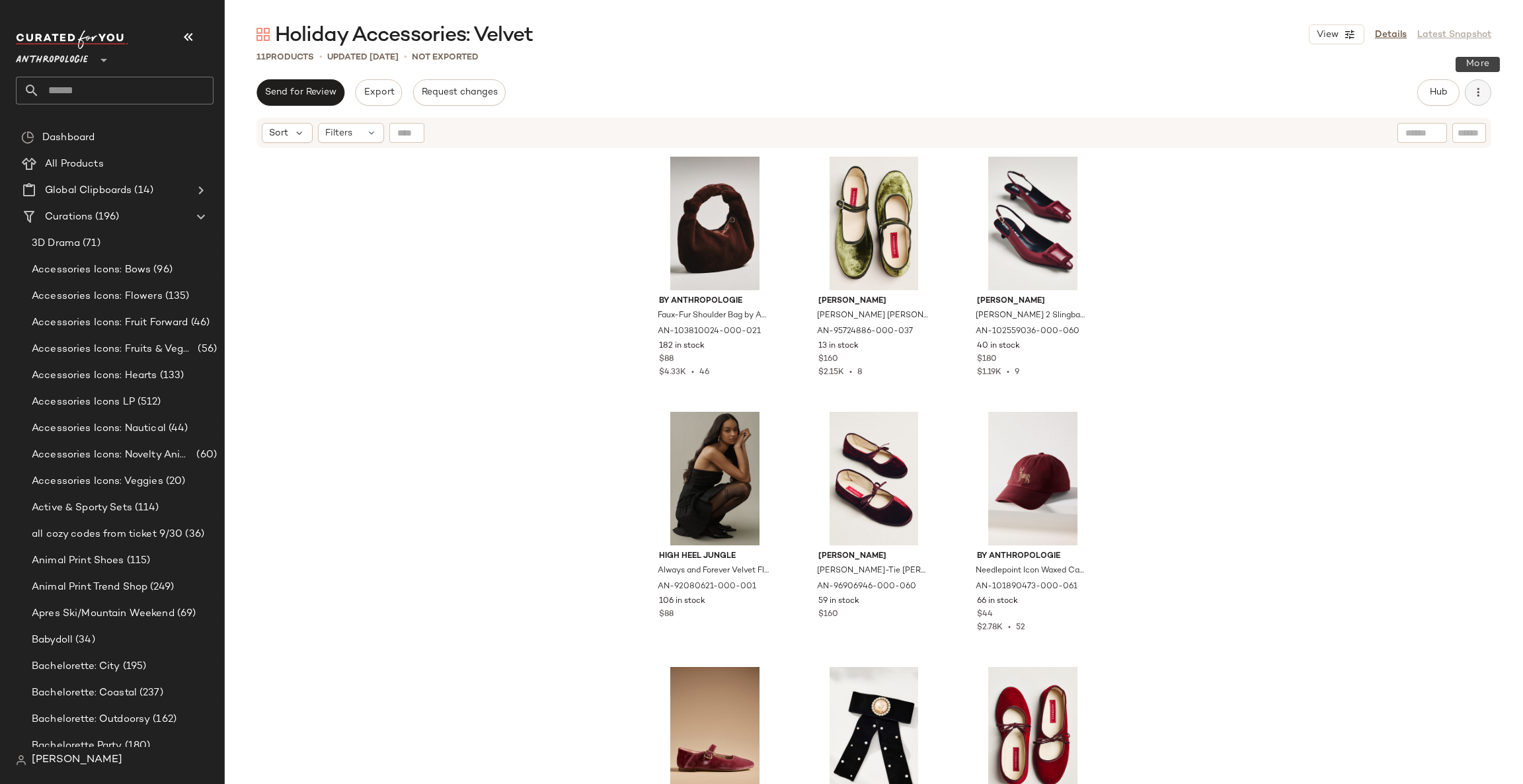
click at [1485, 92] on button "button" at bounding box center [1477, 92] width 26 height 26
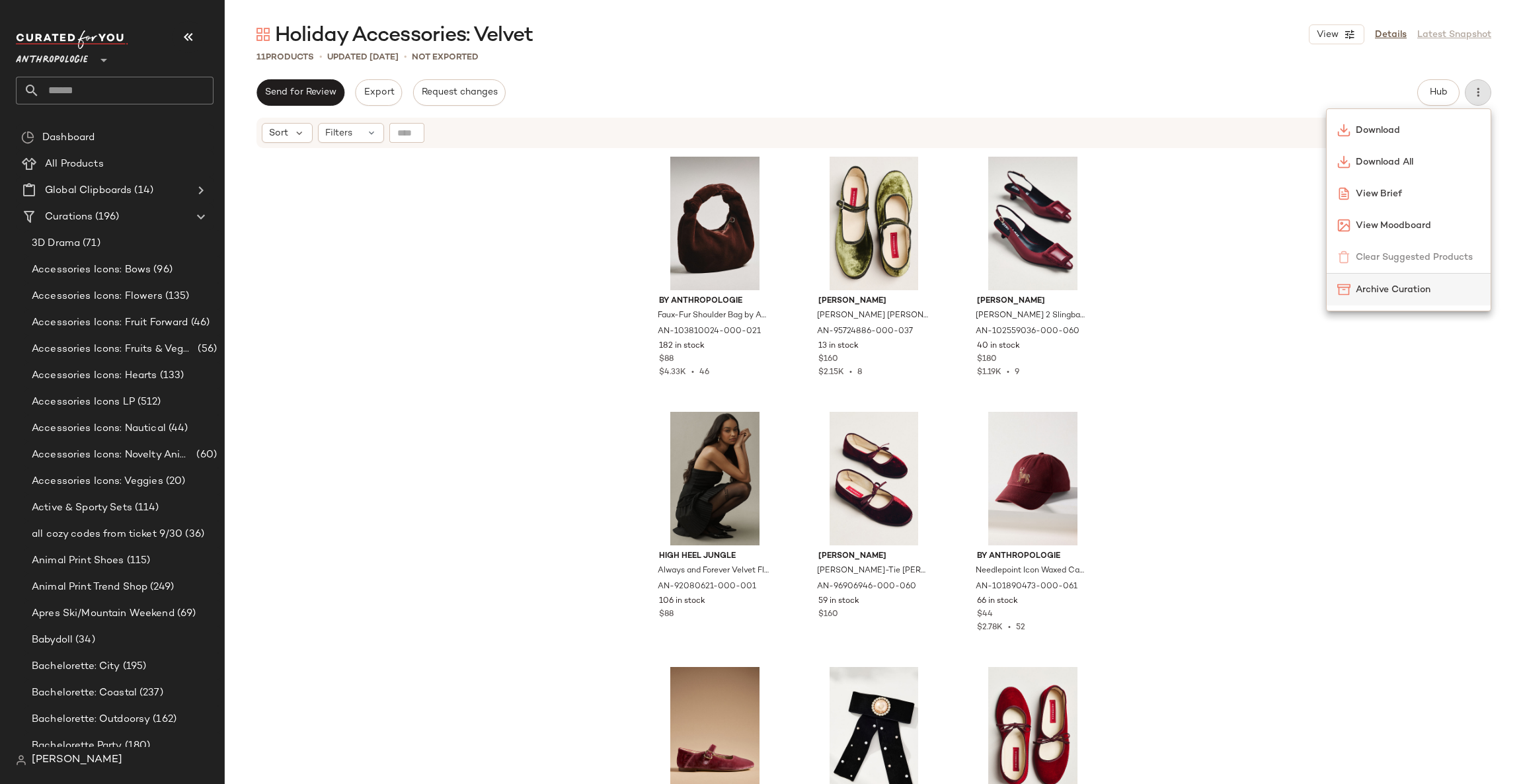
click at [1413, 298] on div "Archive Curation" at bounding box center [1408, 289] width 164 height 32
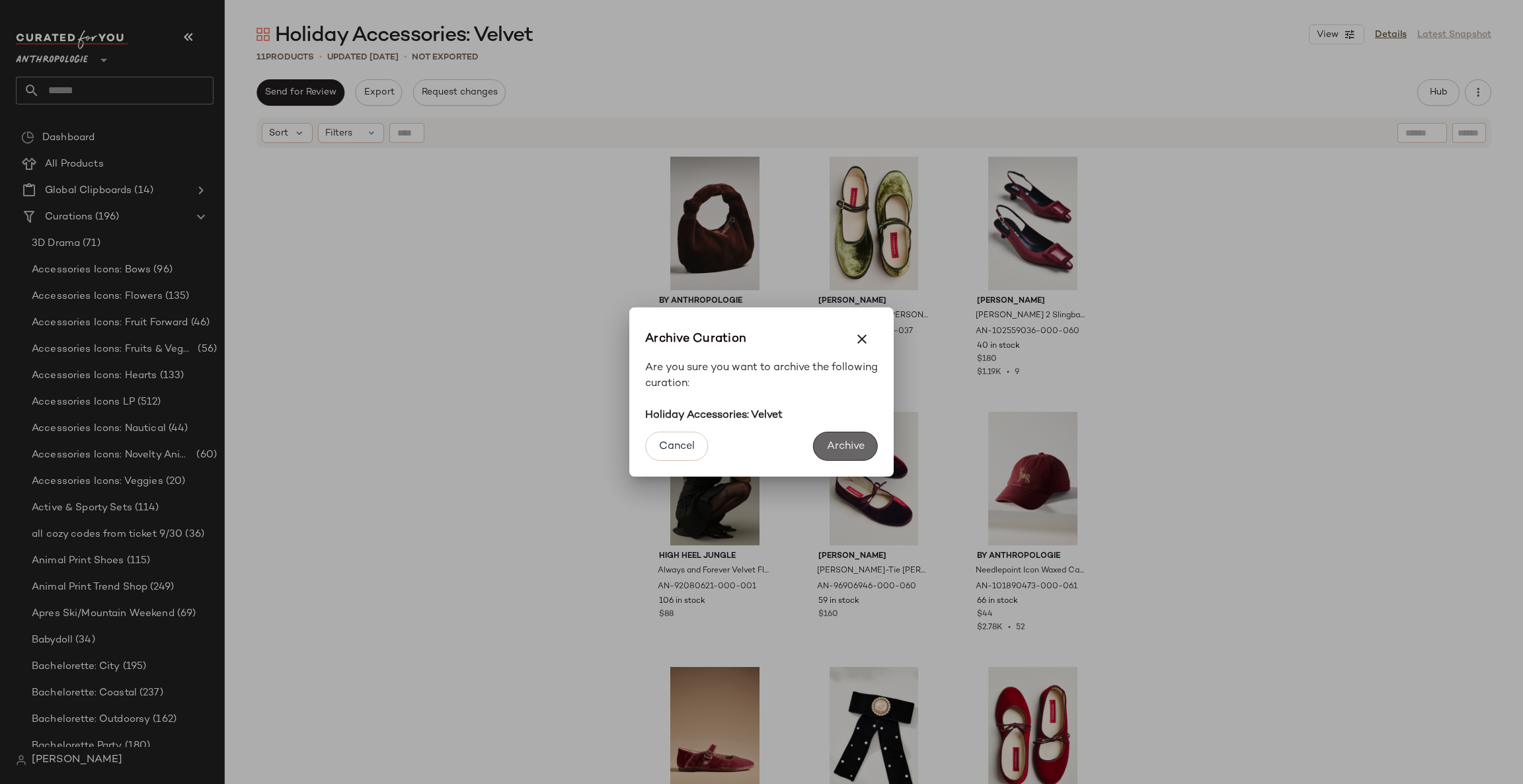
click at [830, 438] on button "Archive" at bounding box center [846, 446] width 65 height 29
